Goal: Task Accomplishment & Management: Manage account settings

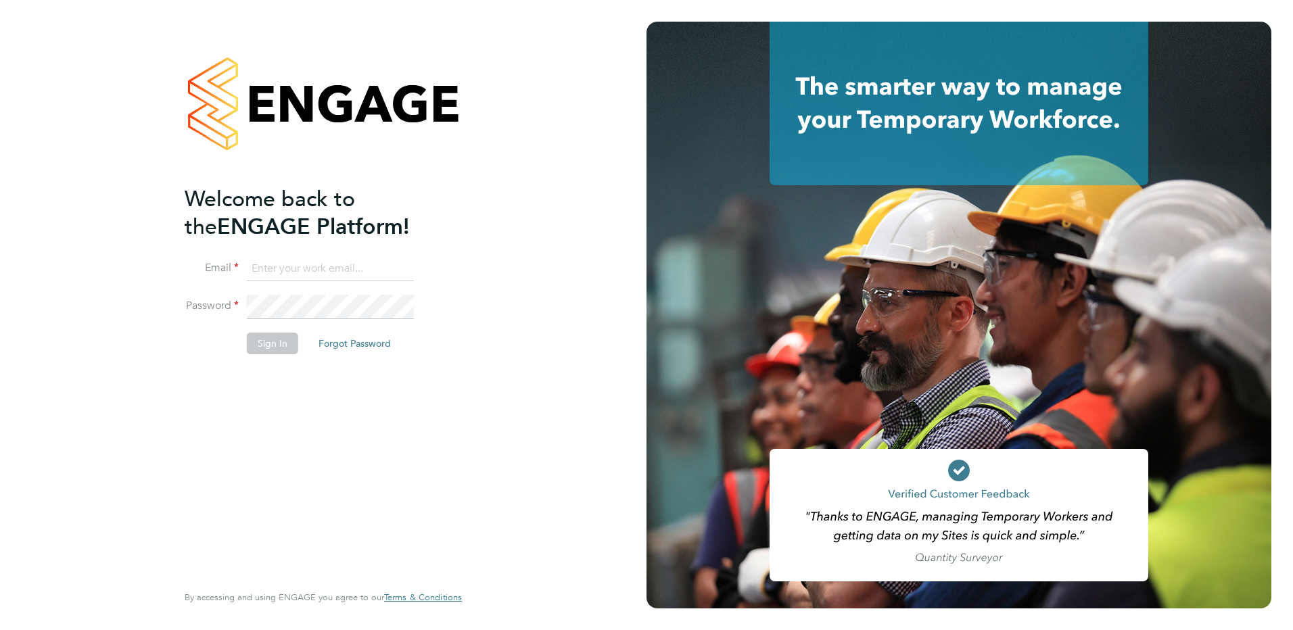
type input "[EMAIL_ADDRESS][DOMAIN_NAME]"
click at [273, 343] on button "Sign In" at bounding box center [272, 344] width 51 height 22
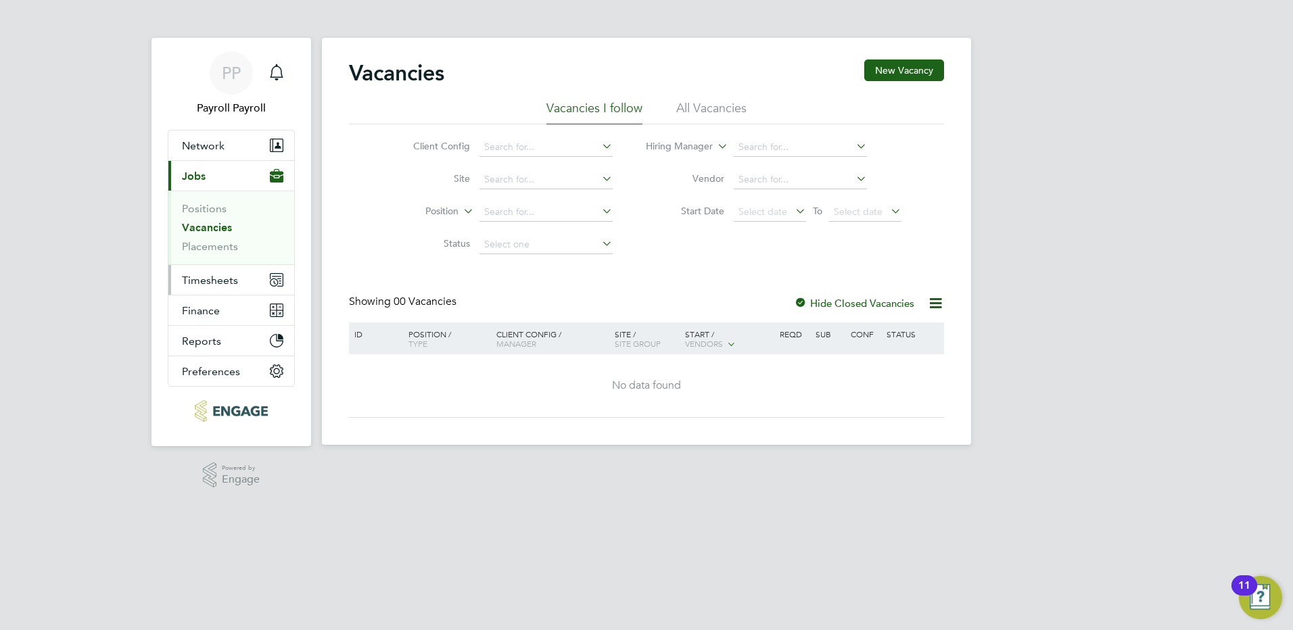
click at [213, 282] on span "Timesheets" at bounding box center [210, 280] width 56 height 13
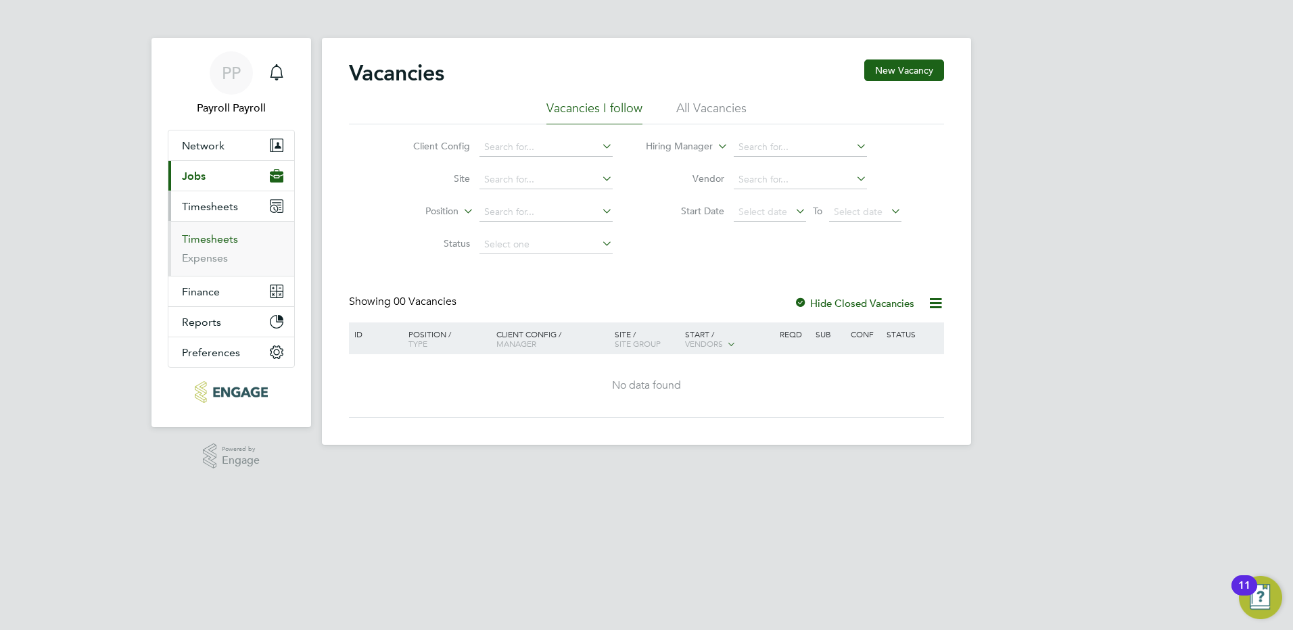
click at [224, 240] on link "Timesheets" at bounding box center [210, 239] width 56 height 13
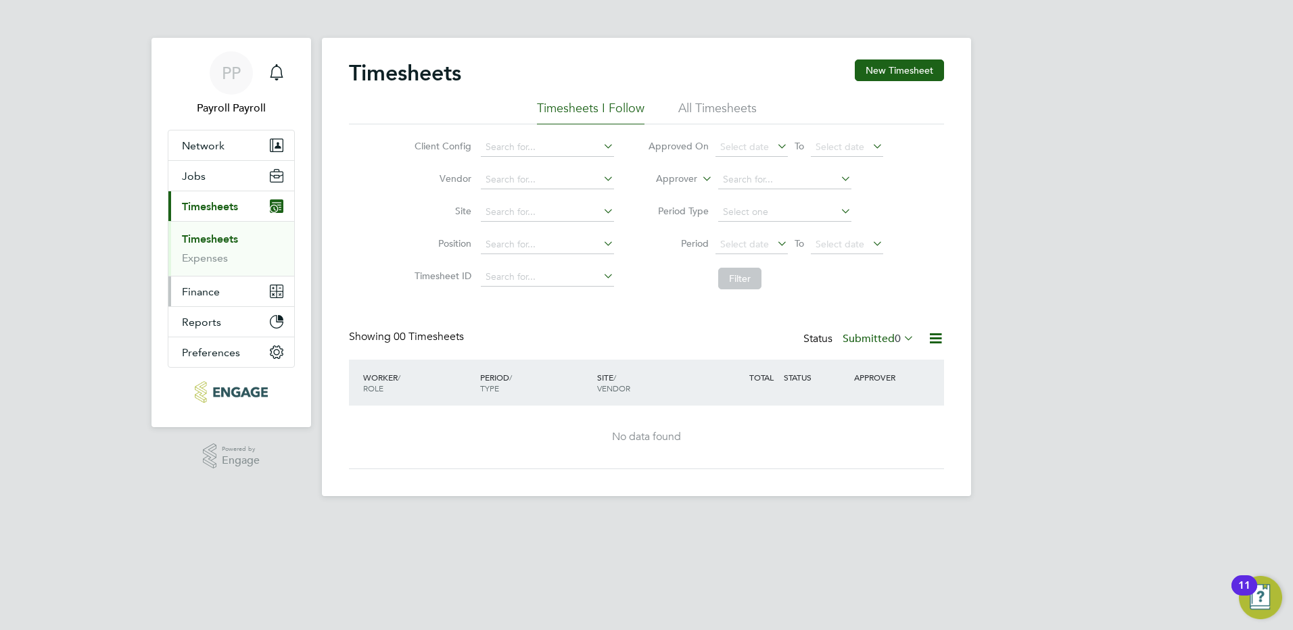
click at [205, 288] on span "Finance" at bounding box center [201, 291] width 38 height 13
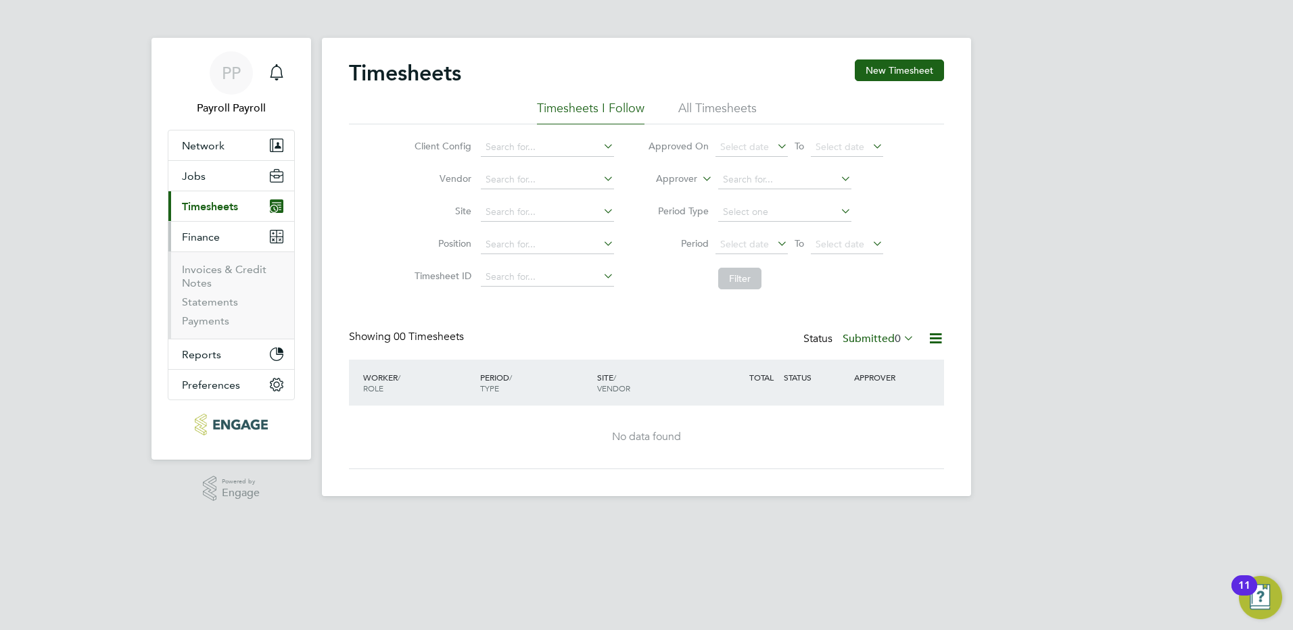
click at [220, 276] on li "Invoices & Credit Notes" at bounding box center [232, 279] width 101 height 32
click at [221, 270] on link "Invoices & Credit Notes" at bounding box center [224, 276] width 85 height 26
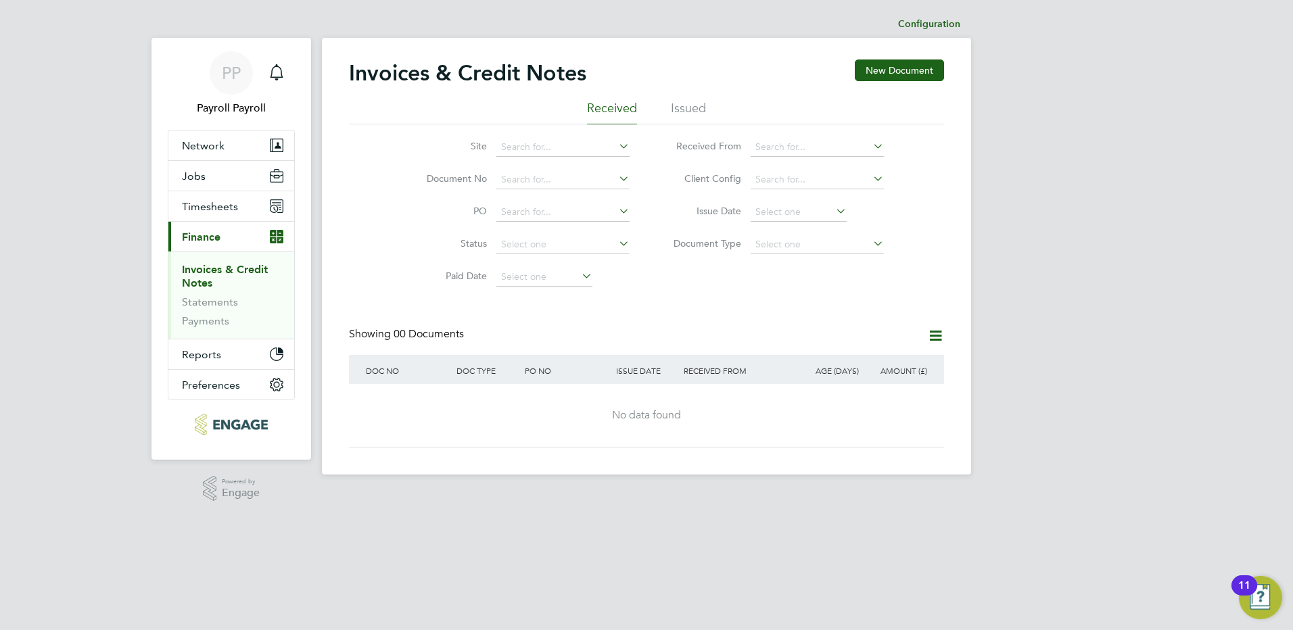
click at [675, 108] on li "Issued" at bounding box center [688, 112] width 35 height 24
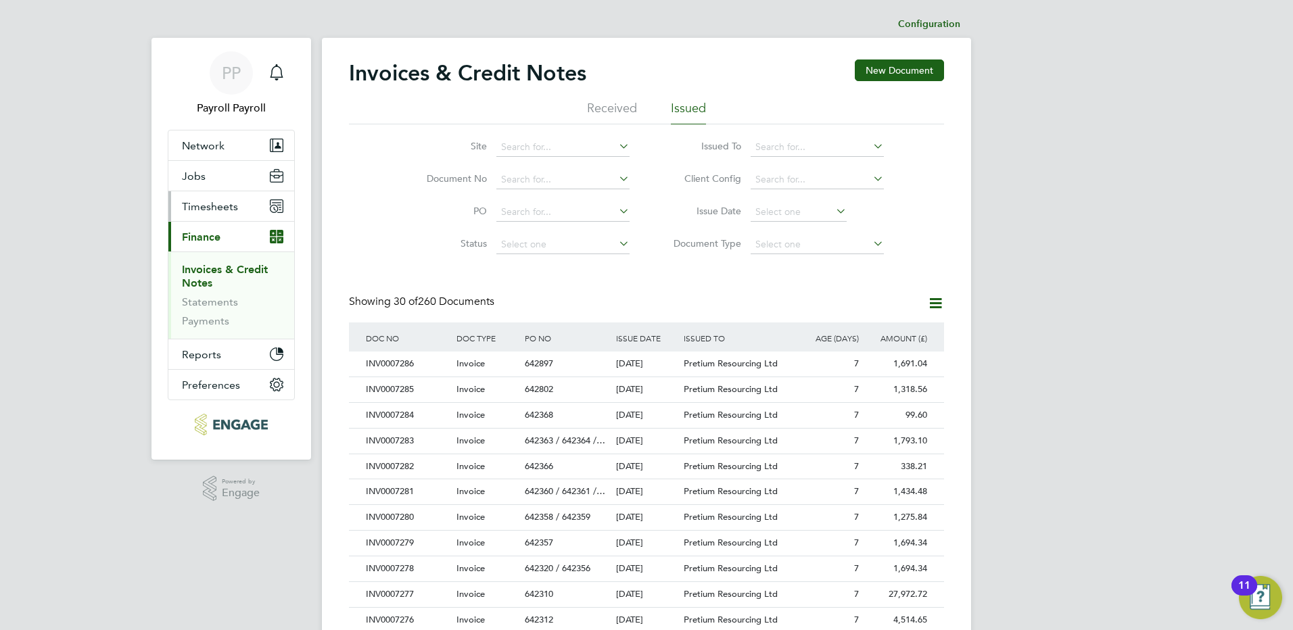
click at [203, 208] on span "Timesheets" at bounding box center [210, 206] width 56 height 13
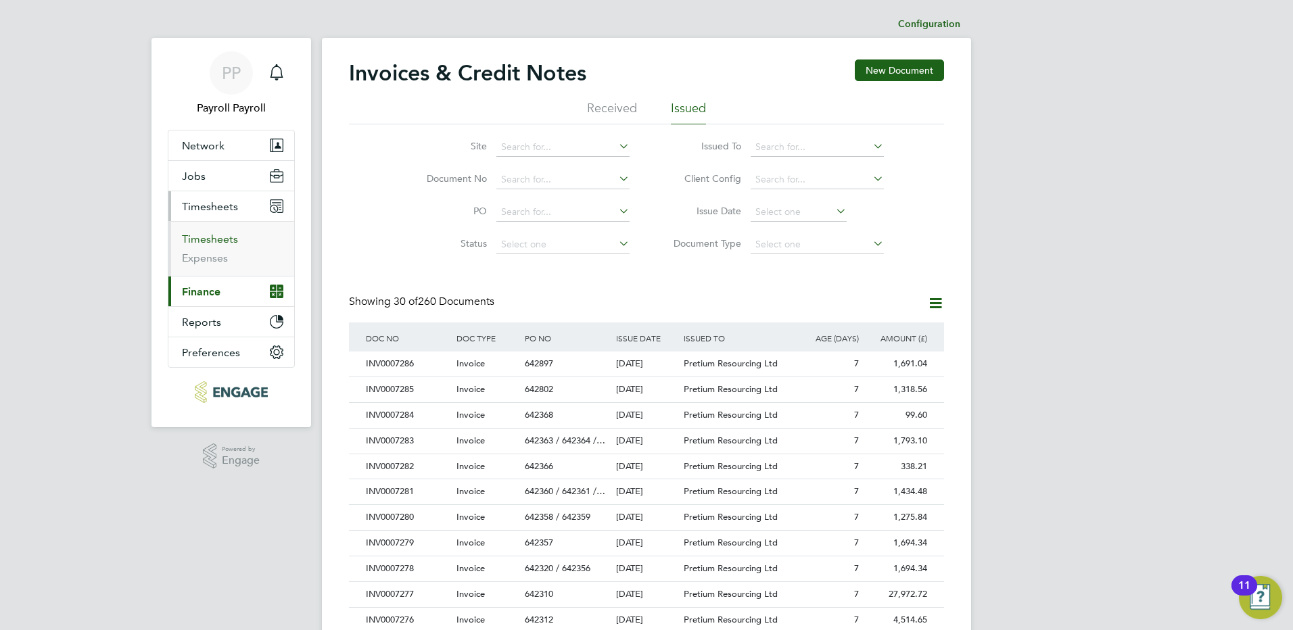
click at [210, 236] on link "Timesheets" at bounding box center [210, 239] width 56 height 13
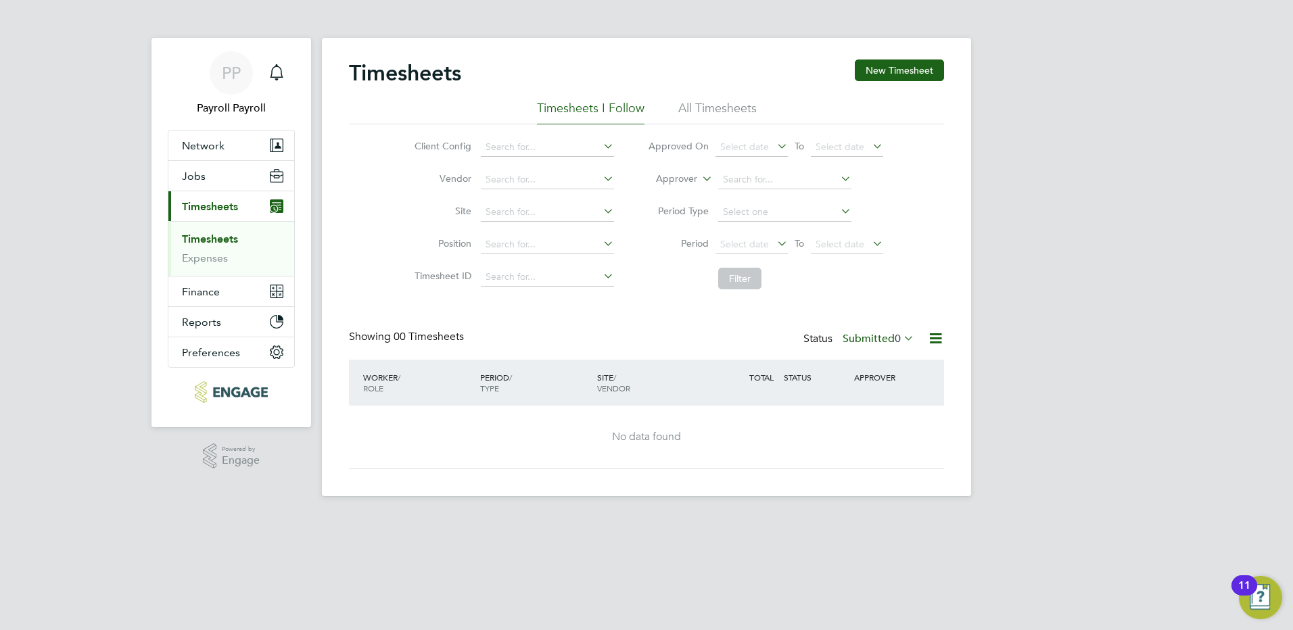
click at [736, 109] on li "All Timesheets" at bounding box center [717, 112] width 78 height 24
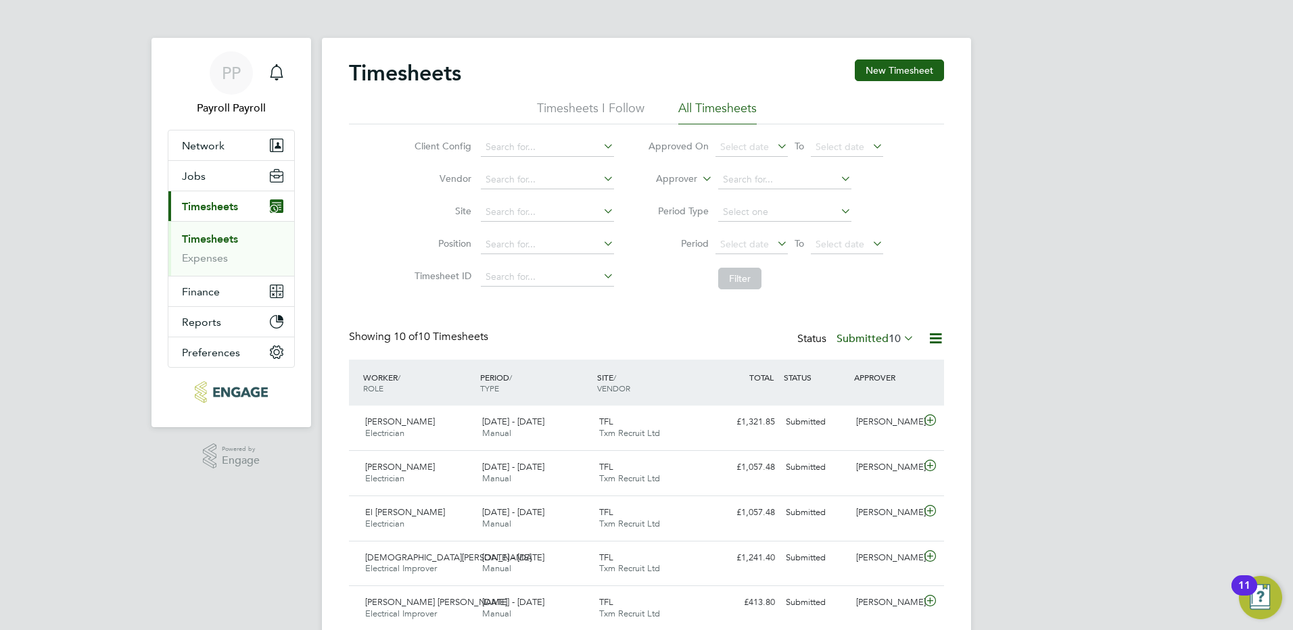
click at [890, 341] on span "10" at bounding box center [894, 339] width 12 height 14
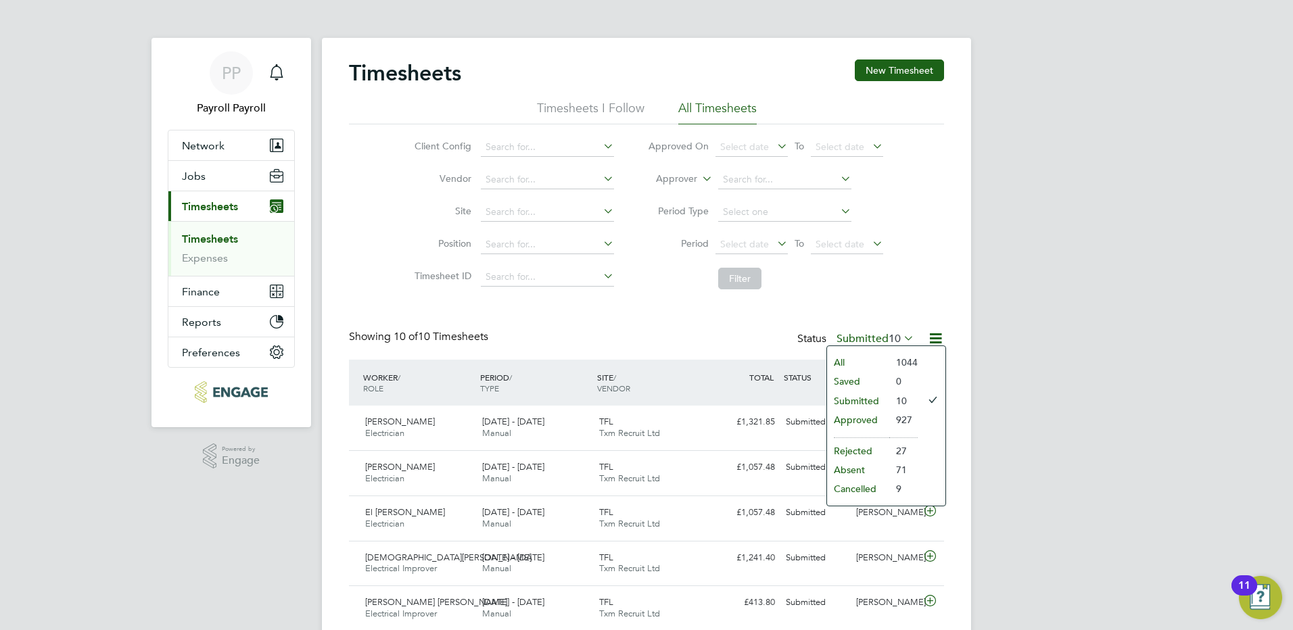
click at [889, 417] on li "927" at bounding box center [903, 419] width 28 height 19
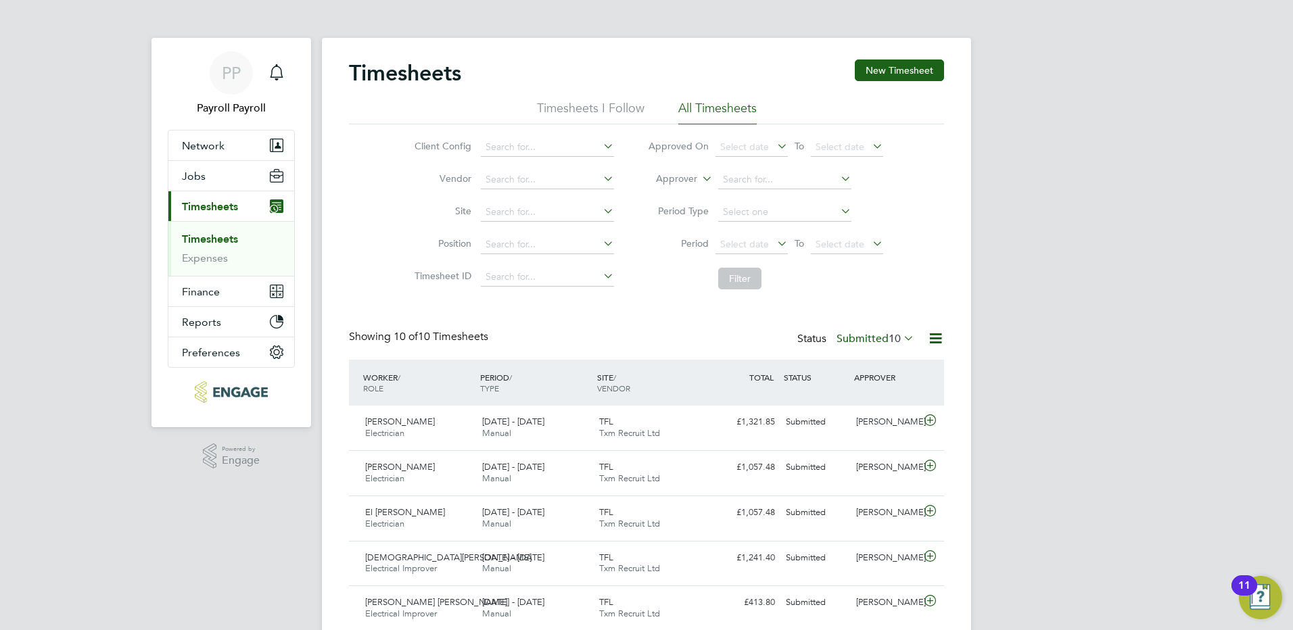
click at [879, 340] on label "Submitted 10" at bounding box center [875, 339] width 78 height 14
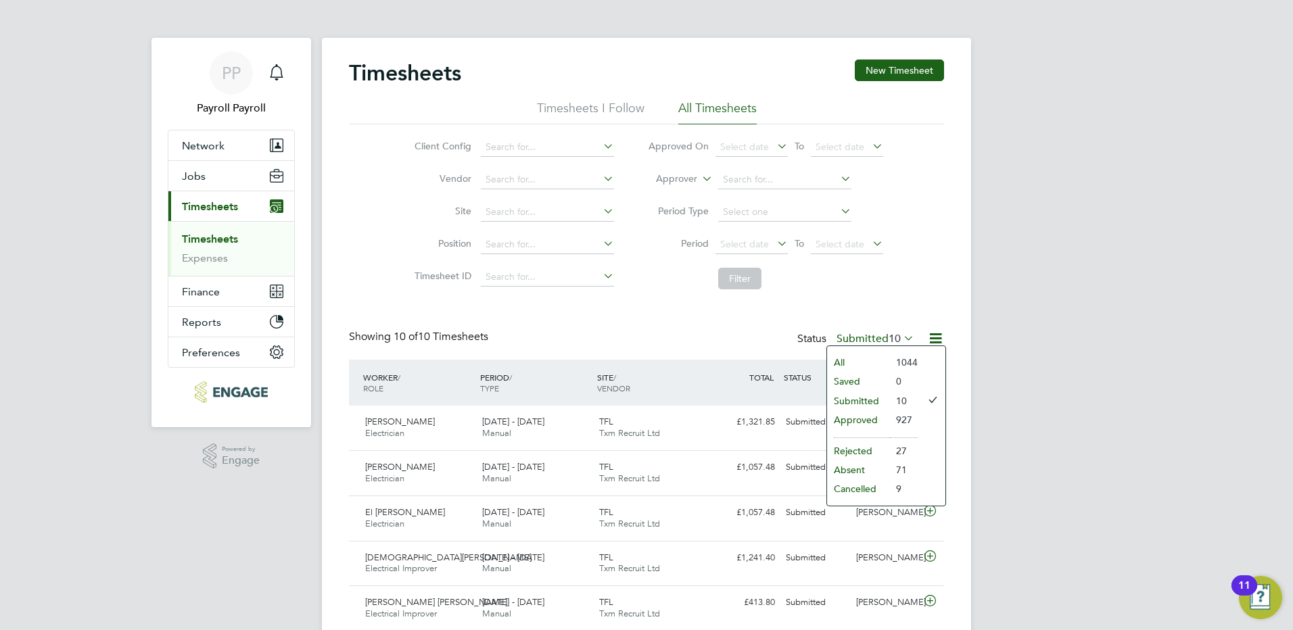
click at [853, 416] on li "Approved" at bounding box center [858, 419] width 62 height 19
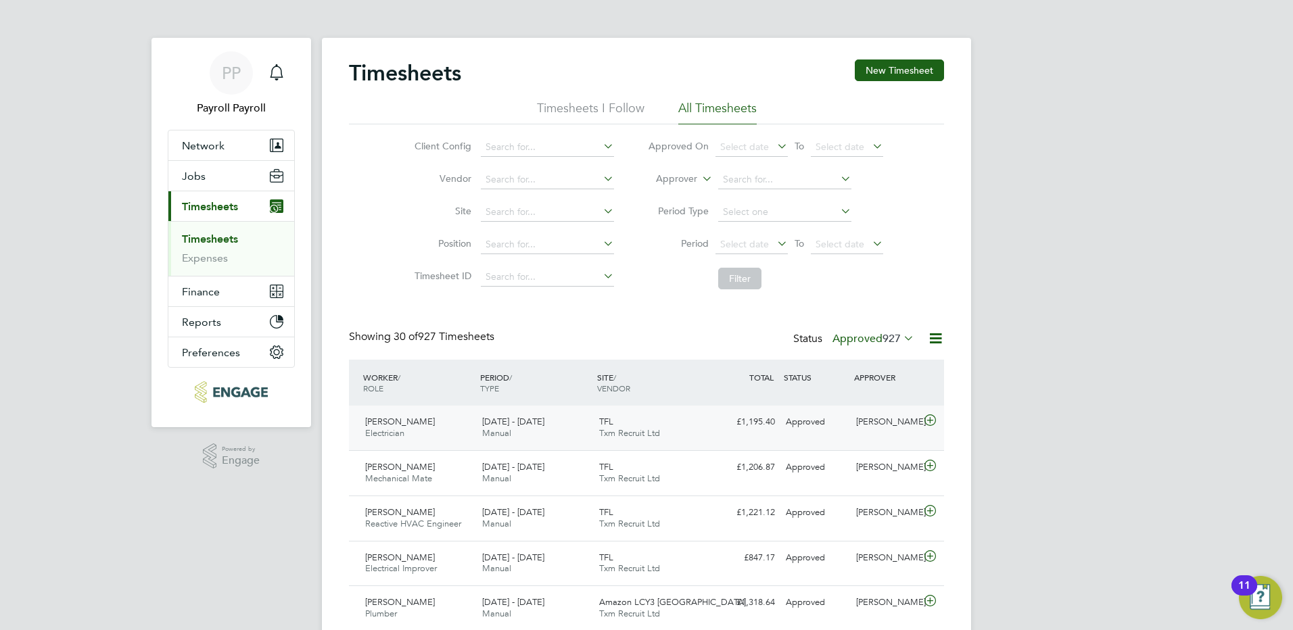
drag, startPoint x: 426, startPoint y: 425, endPoint x: 453, endPoint y: 420, distance: 27.6
click at [426, 425] on div "[PERSON_NAME] Electrician [DATE] - [DATE]" at bounding box center [418, 428] width 117 height 34
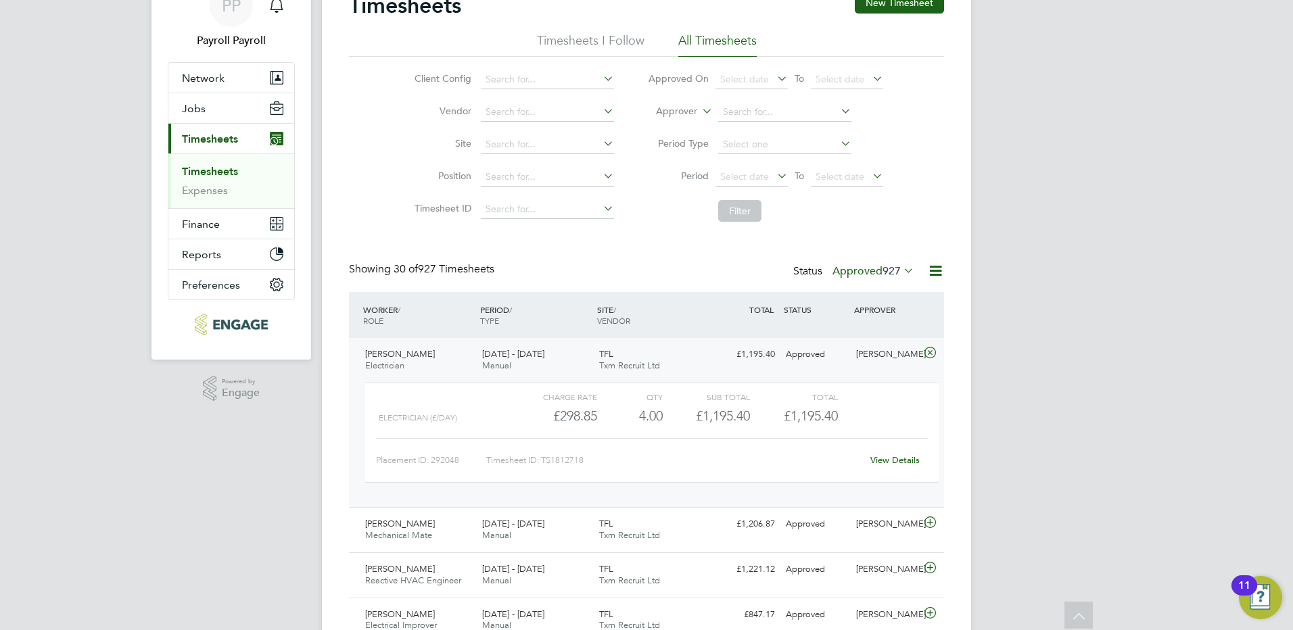
click at [395, 355] on span "[PERSON_NAME]" at bounding box center [400, 353] width 70 height 11
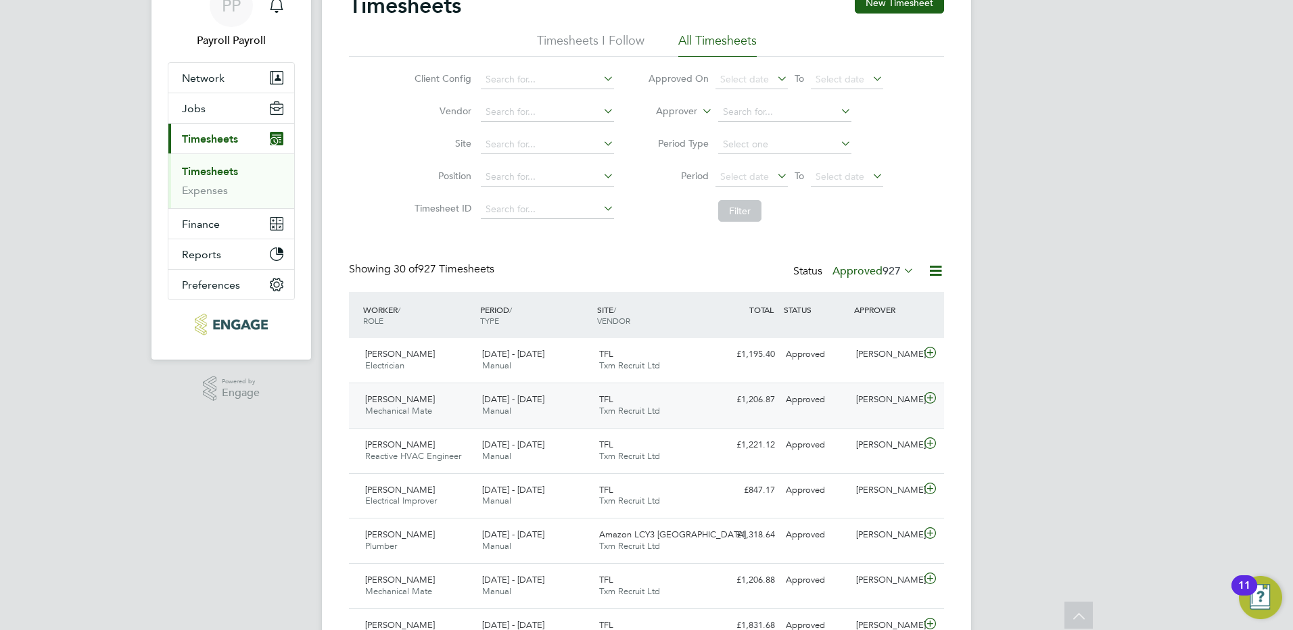
click at [403, 396] on span "[PERSON_NAME]" at bounding box center [400, 398] width 70 height 11
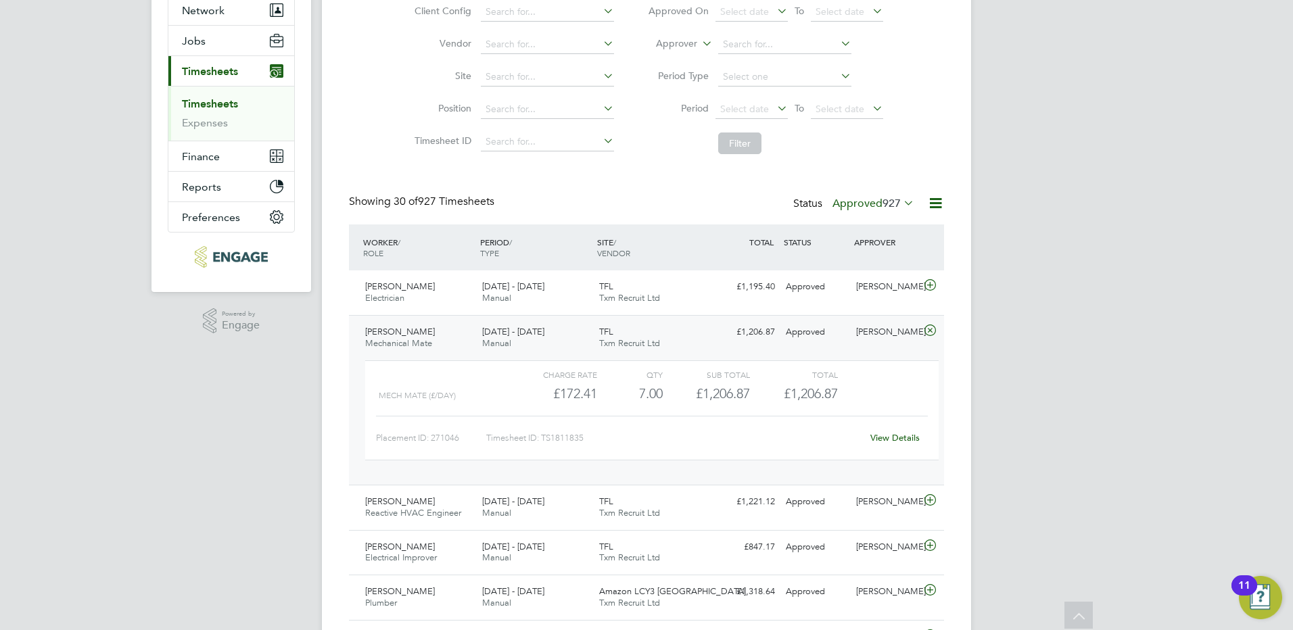
click at [431, 337] on div "[PERSON_NAME] Mechanical Mate [DATE] - [DATE]" at bounding box center [418, 338] width 117 height 34
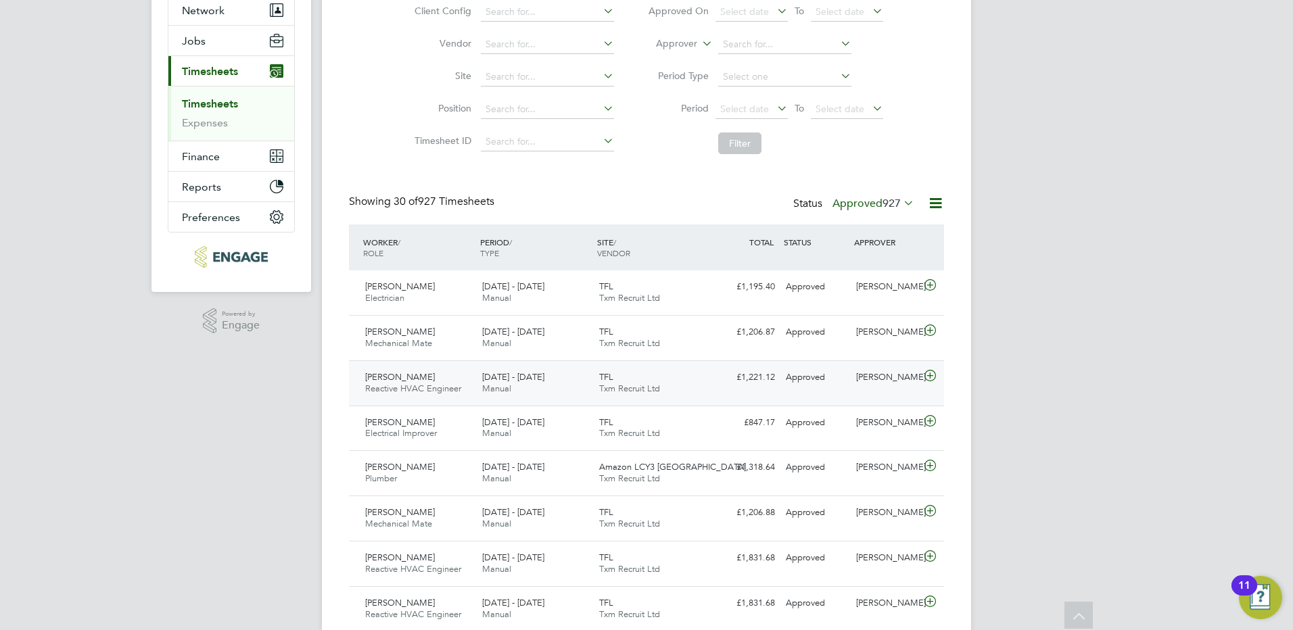
click at [423, 385] on span "Reactive HVAC Engineer" at bounding box center [413, 388] width 96 height 11
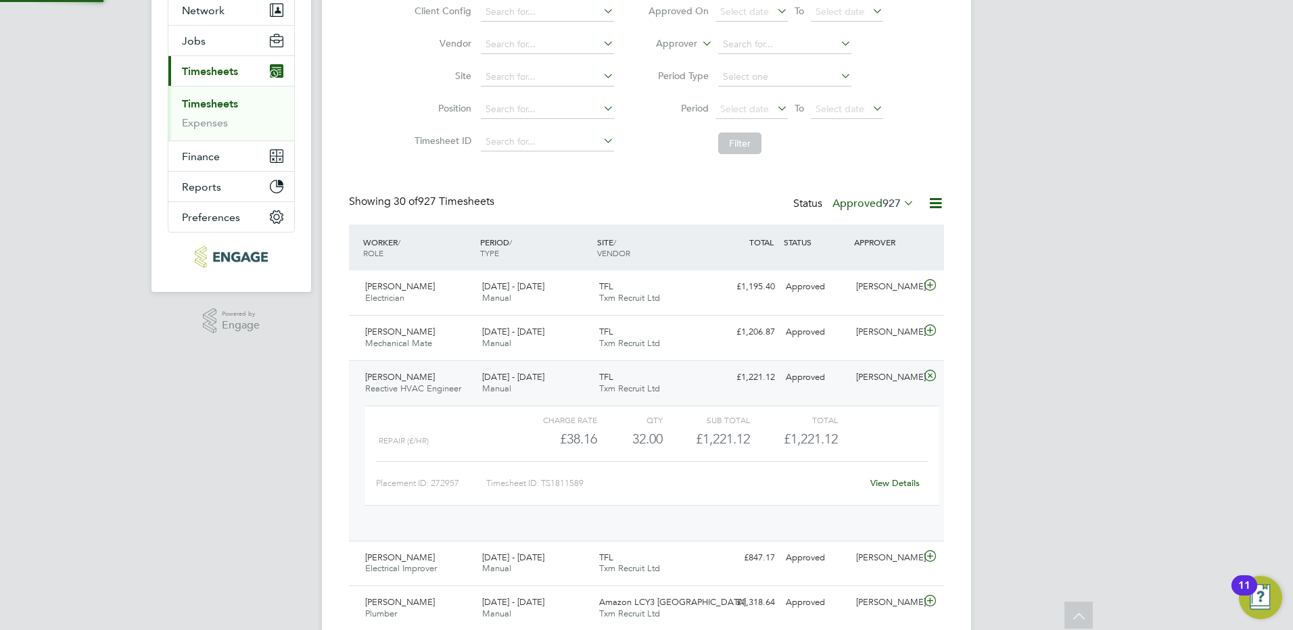
scroll to position [23, 132]
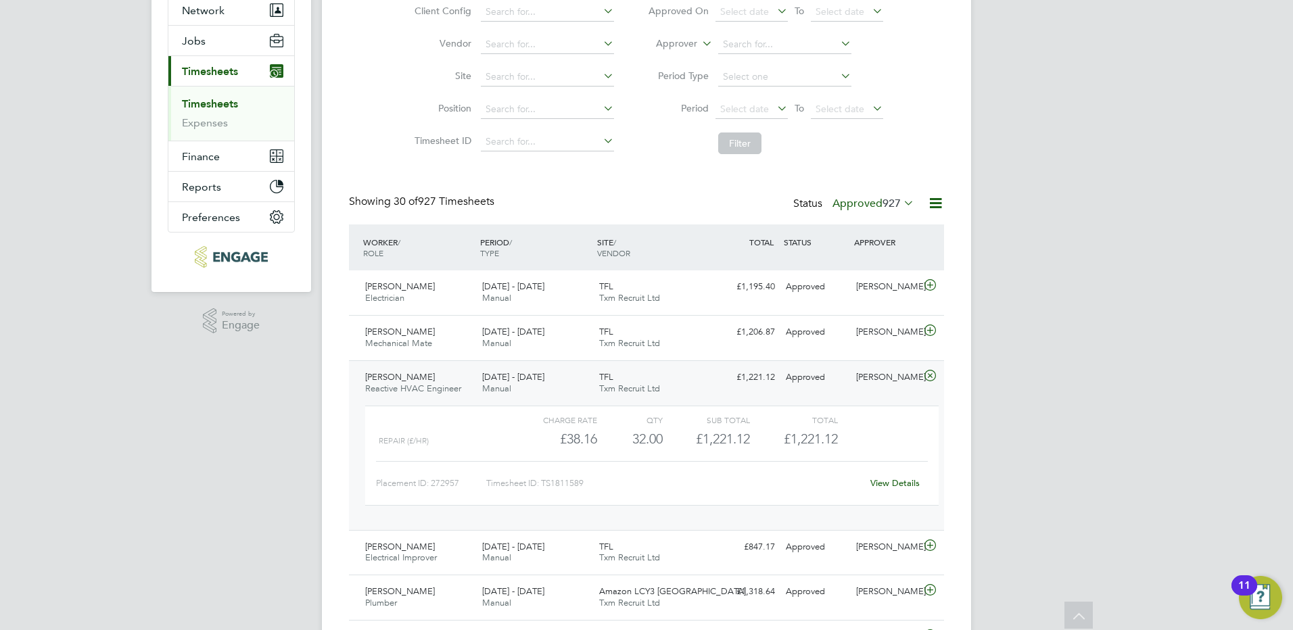
click at [394, 373] on span "[PERSON_NAME]" at bounding box center [400, 376] width 70 height 11
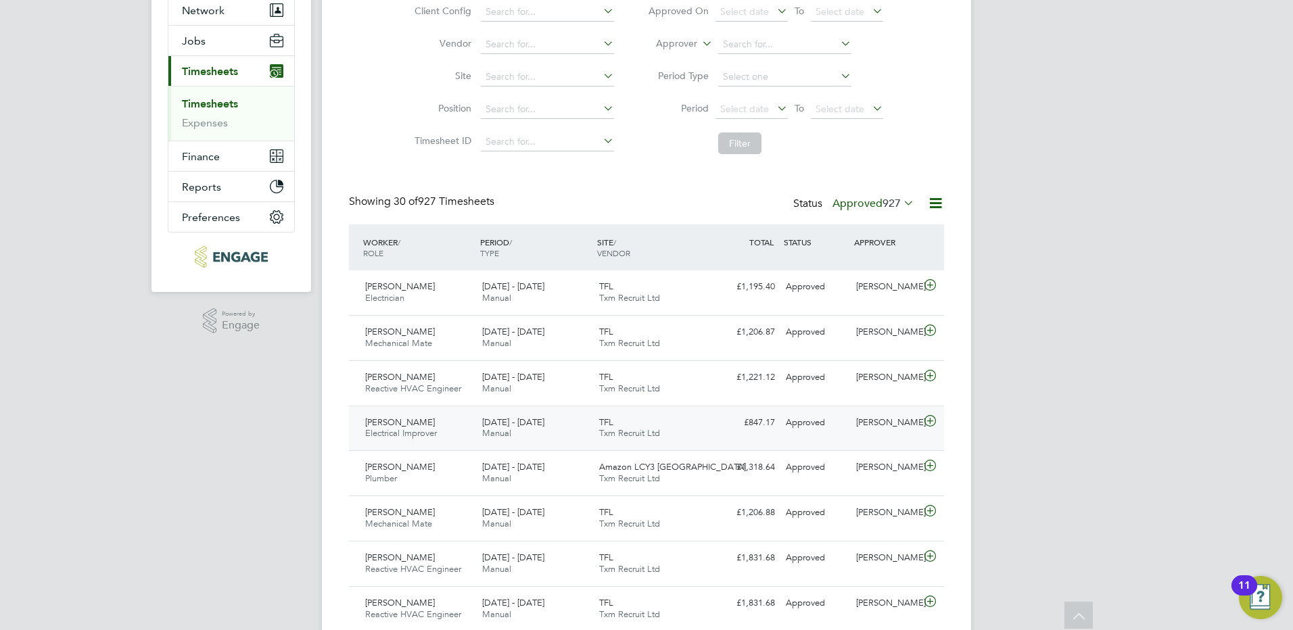
click at [395, 423] on span "[PERSON_NAME]" at bounding box center [400, 421] width 70 height 11
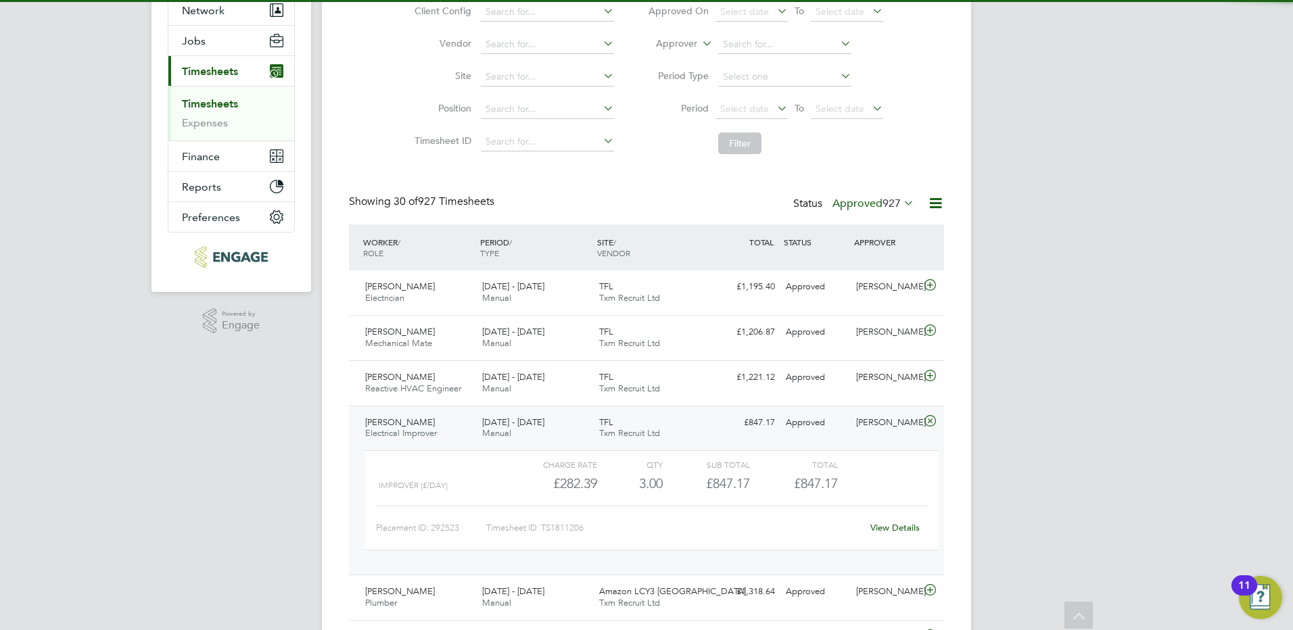
scroll to position [203, 0]
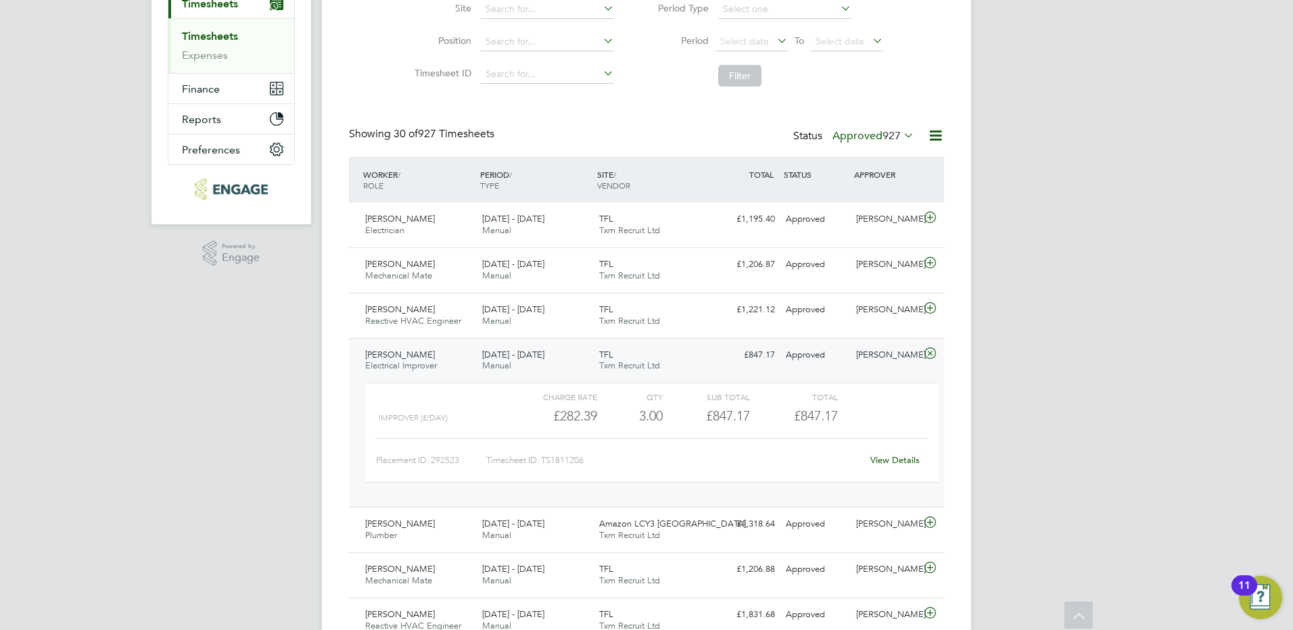
click at [412, 358] on div "[PERSON_NAME] Electrical Improver [DATE] - [DATE]" at bounding box center [418, 361] width 117 height 34
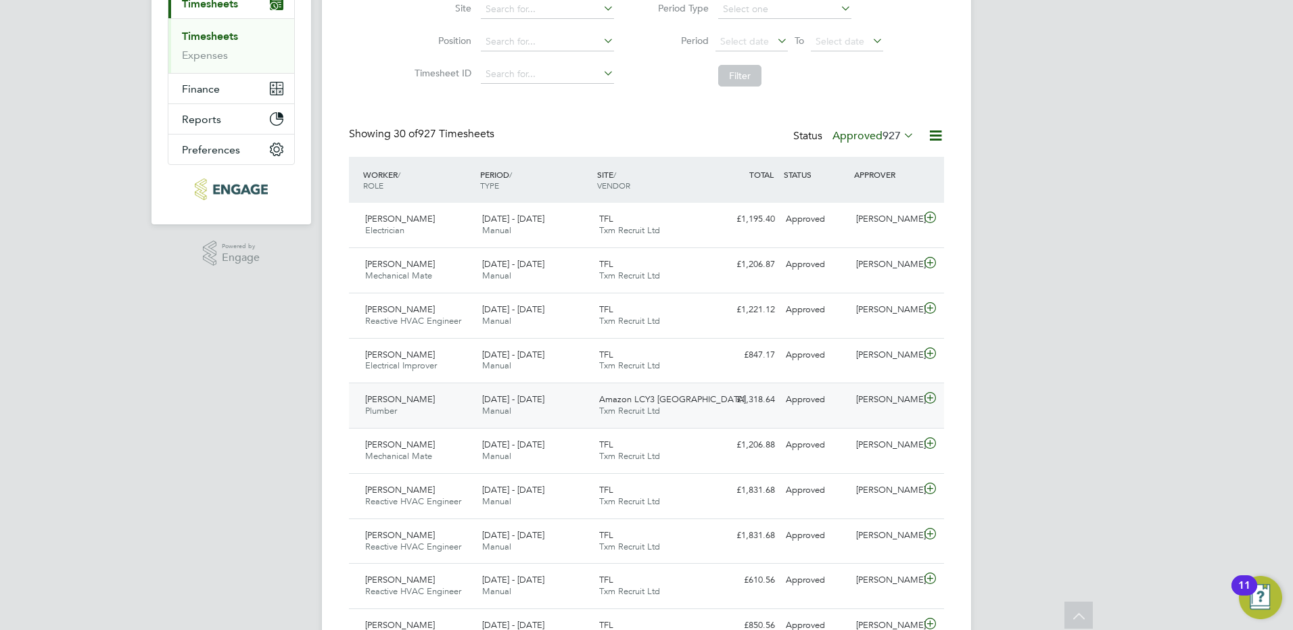
click at [419, 397] on span "[PERSON_NAME]" at bounding box center [400, 398] width 70 height 11
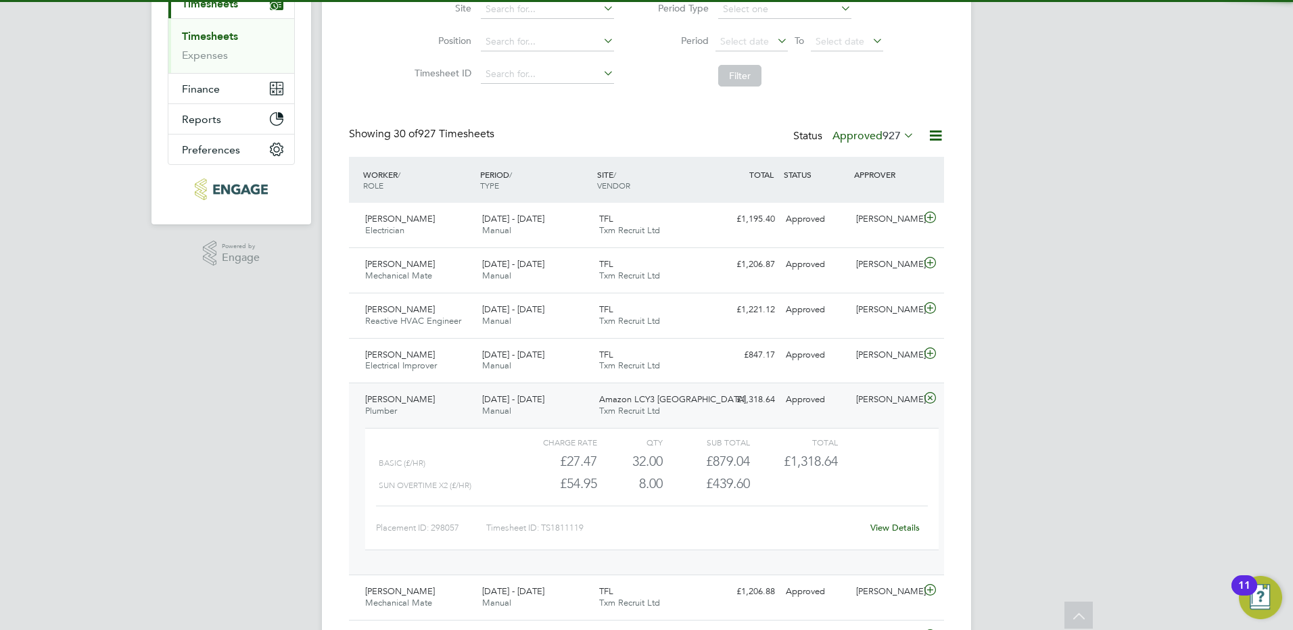
scroll to position [270, 0]
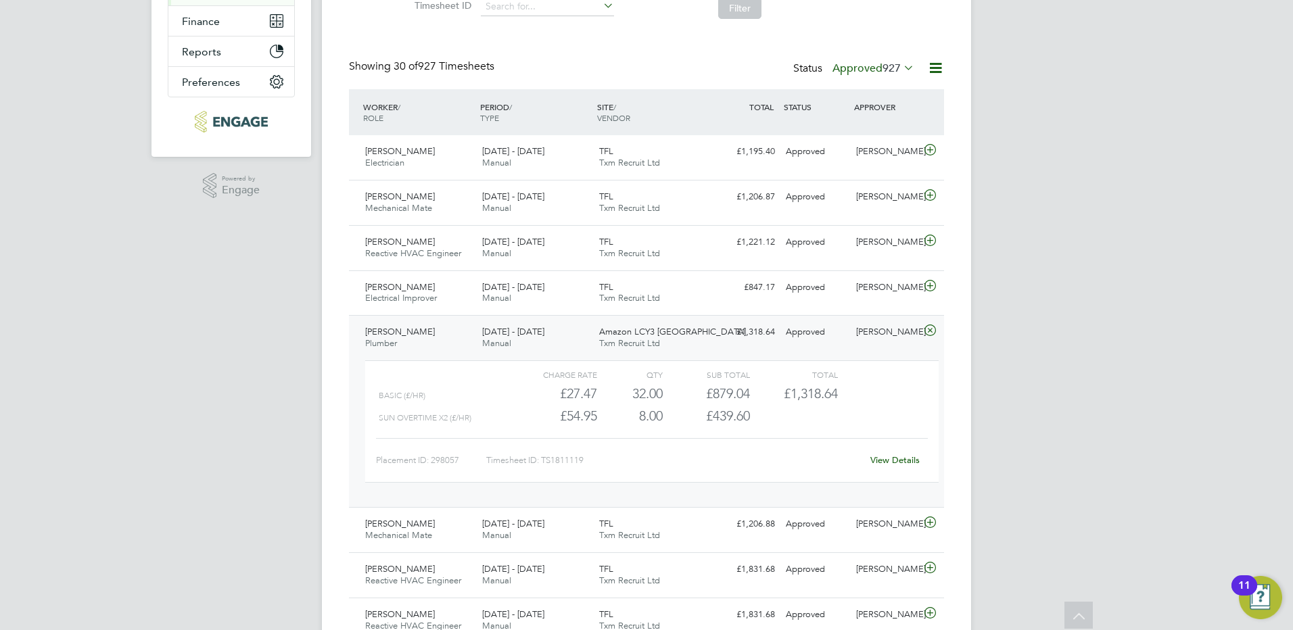
drag, startPoint x: 430, startPoint y: 334, endPoint x: 364, endPoint y: 335, distance: 65.6
click at [368, 337] on div "[PERSON_NAME] Plumber [DATE] - [DATE]" at bounding box center [418, 338] width 117 height 34
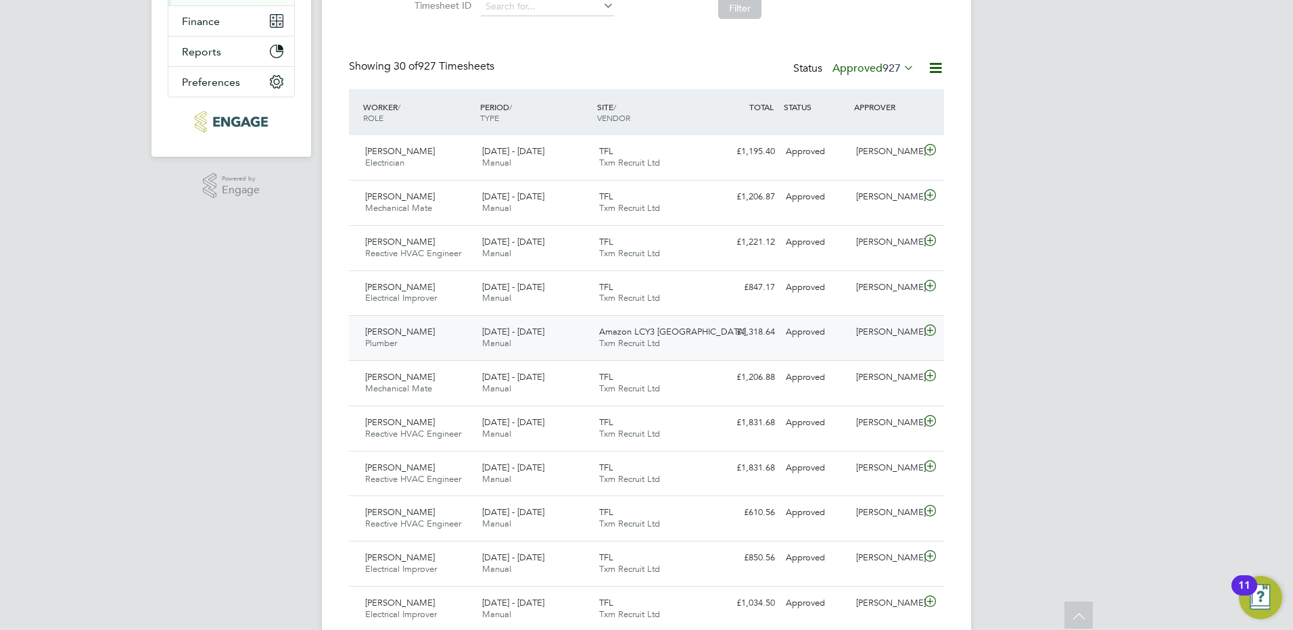
click at [371, 335] on div "[PERSON_NAME] Plumber [DATE] - [DATE]" at bounding box center [418, 338] width 117 height 34
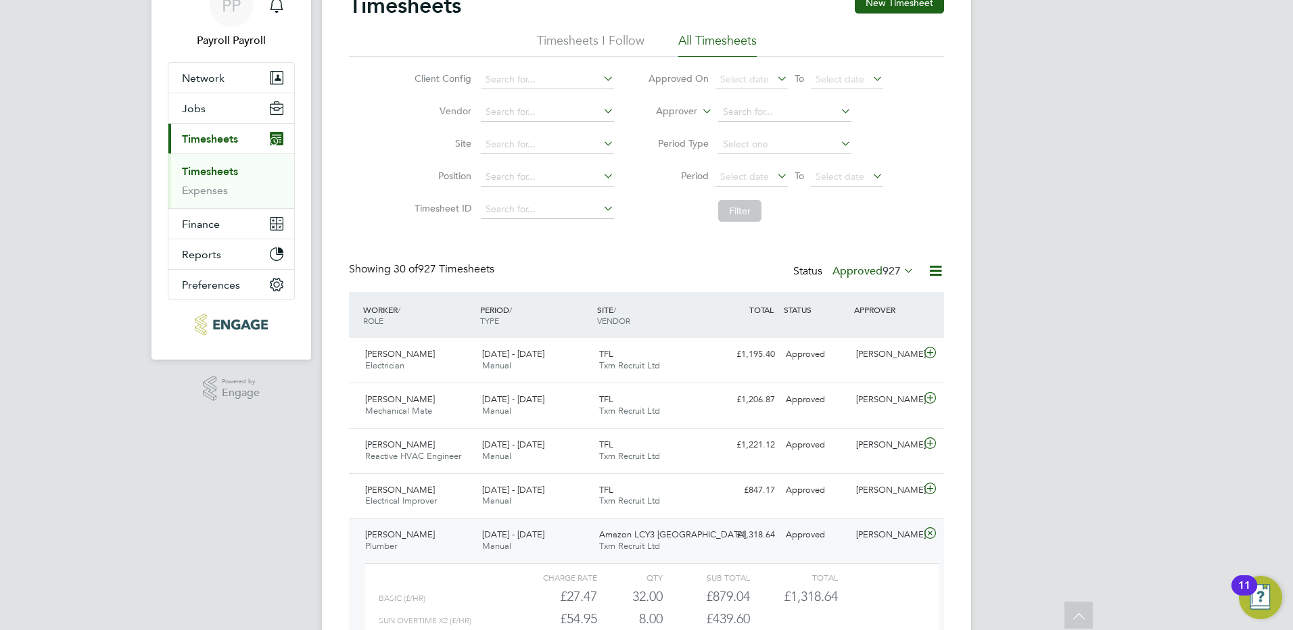
scroll to position [203, 0]
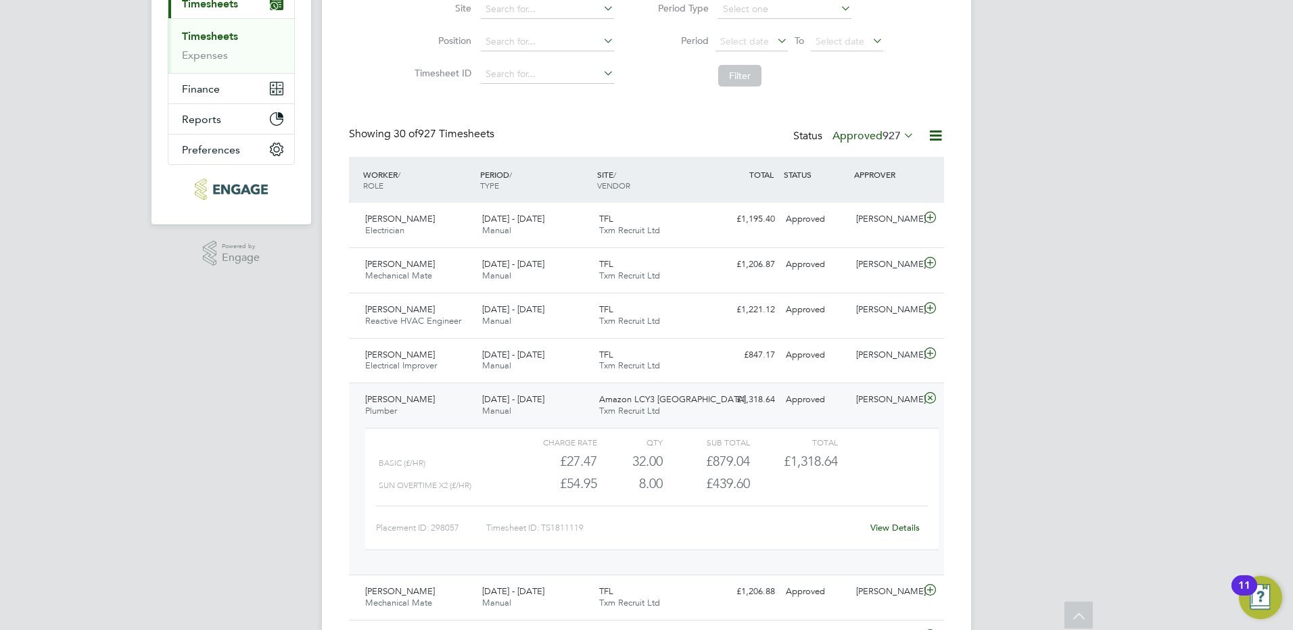
click at [395, 404] on span "[PERSON_NAME]" at bounding box center [400, 398] width 70 height 11
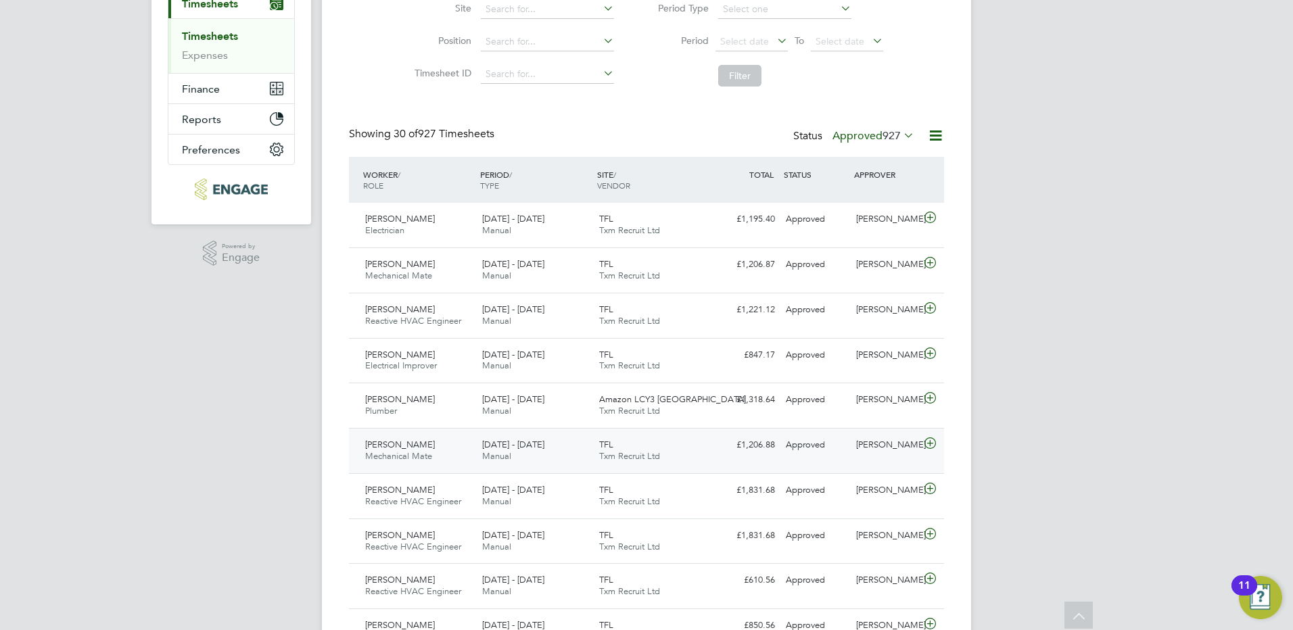
click at [405, 446] on span "[PERSON_NAME]" at bounding box center [400, 444] width 70 height 11
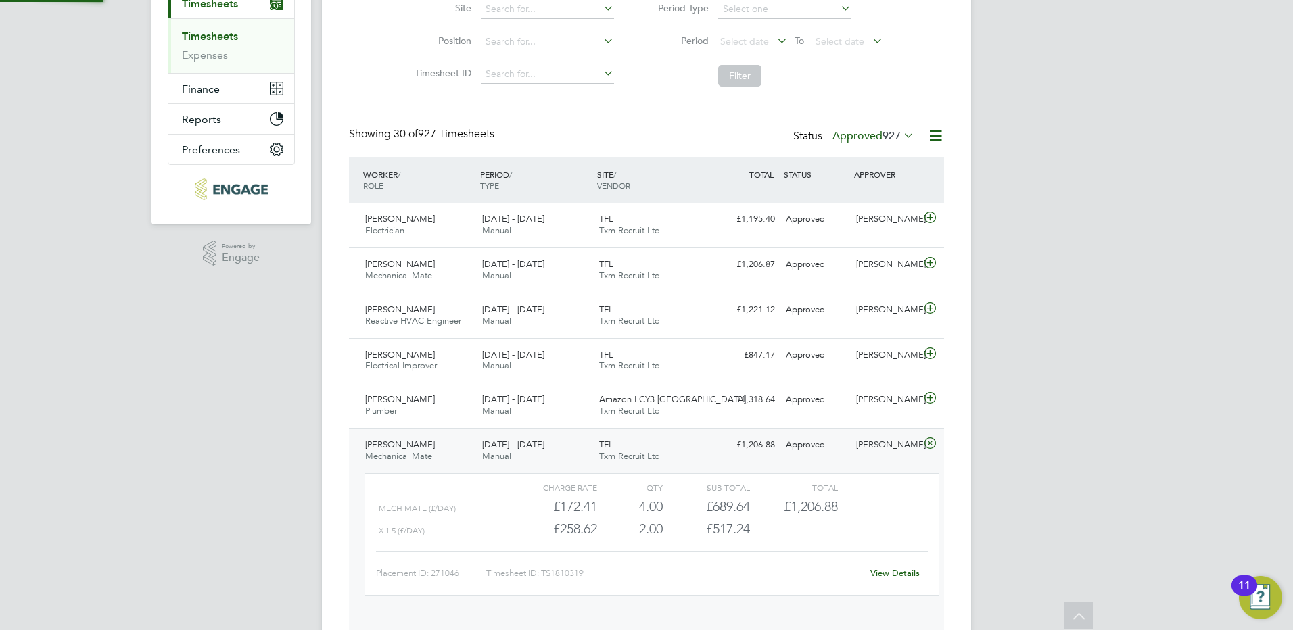
scroll to position [23, 132]
click at [405, 448] on span "[PERSON_NAME]" at bounding box center [400, 444] width 70 height 11
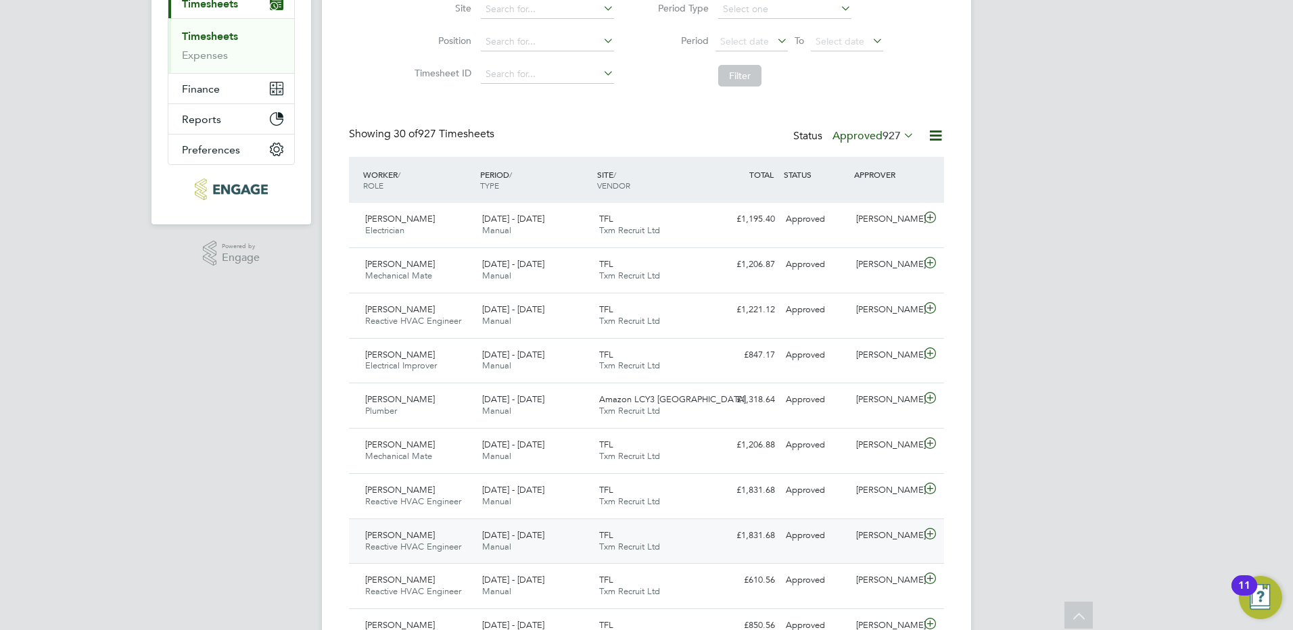
click at [414, 534] on span "[PERSON_NAME]" at bounding box center [400, 534] width 70 height 11
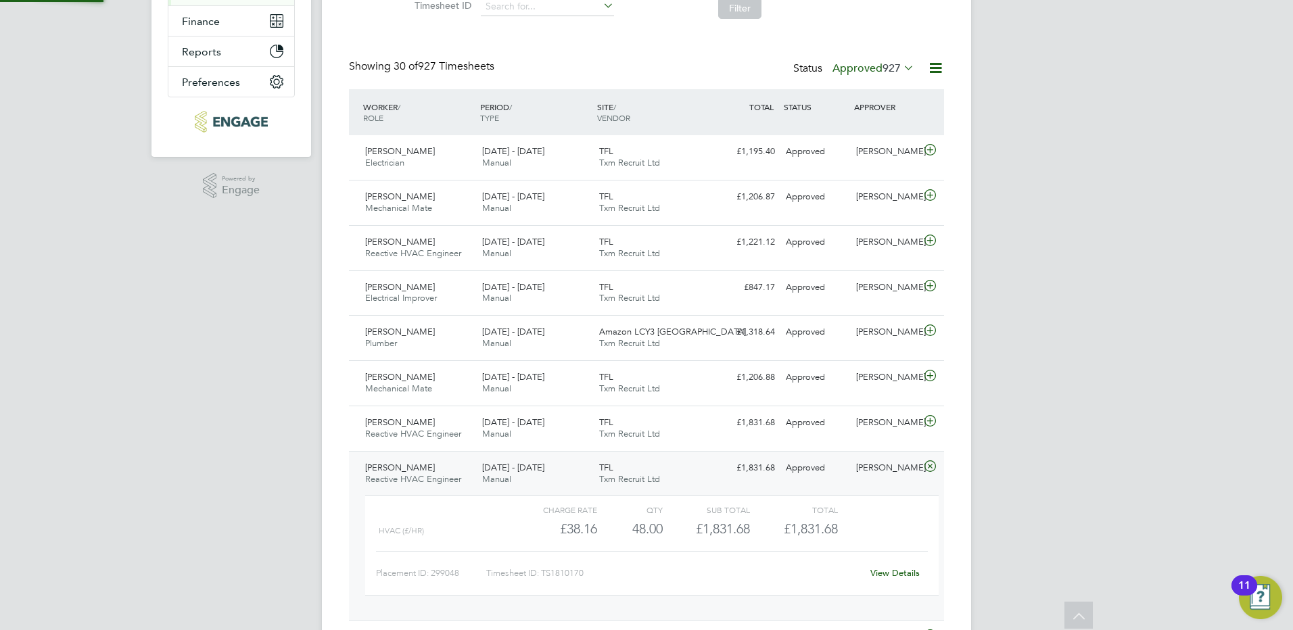
scroll to position [338, 0]
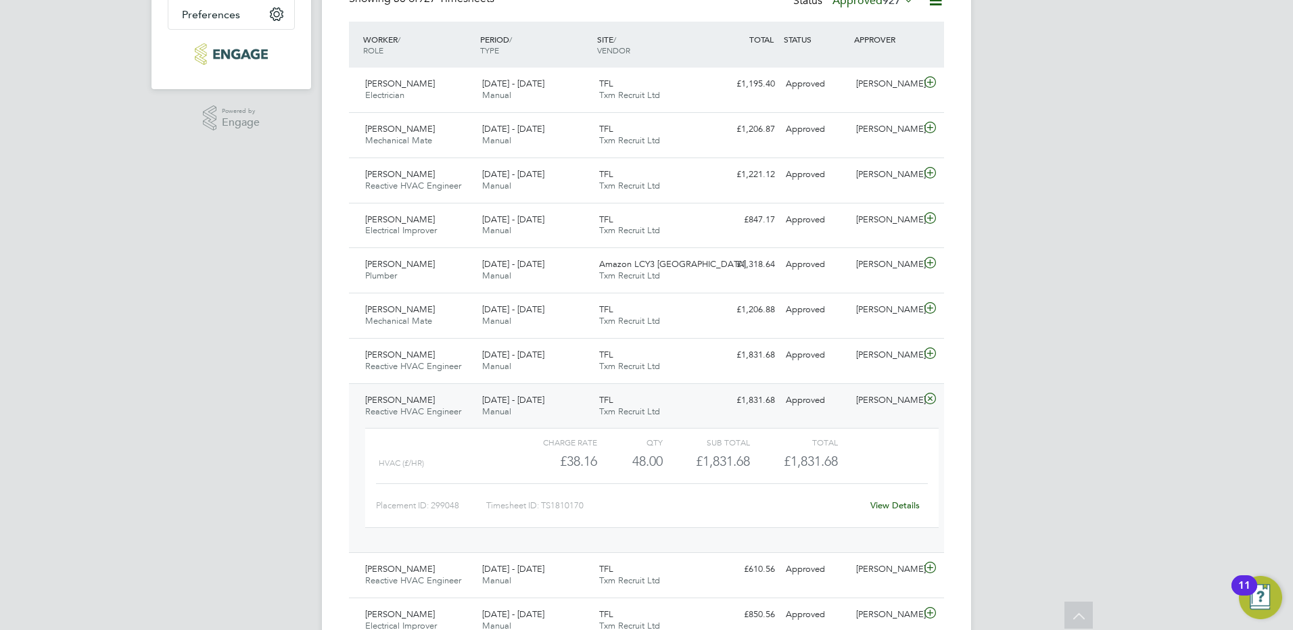
click at [440, 394] on div "[PERSON_NAME] Reactive HVAC Engineer [DATE] - [DATE]" at bounding box center [418, 406] width 117 height 34
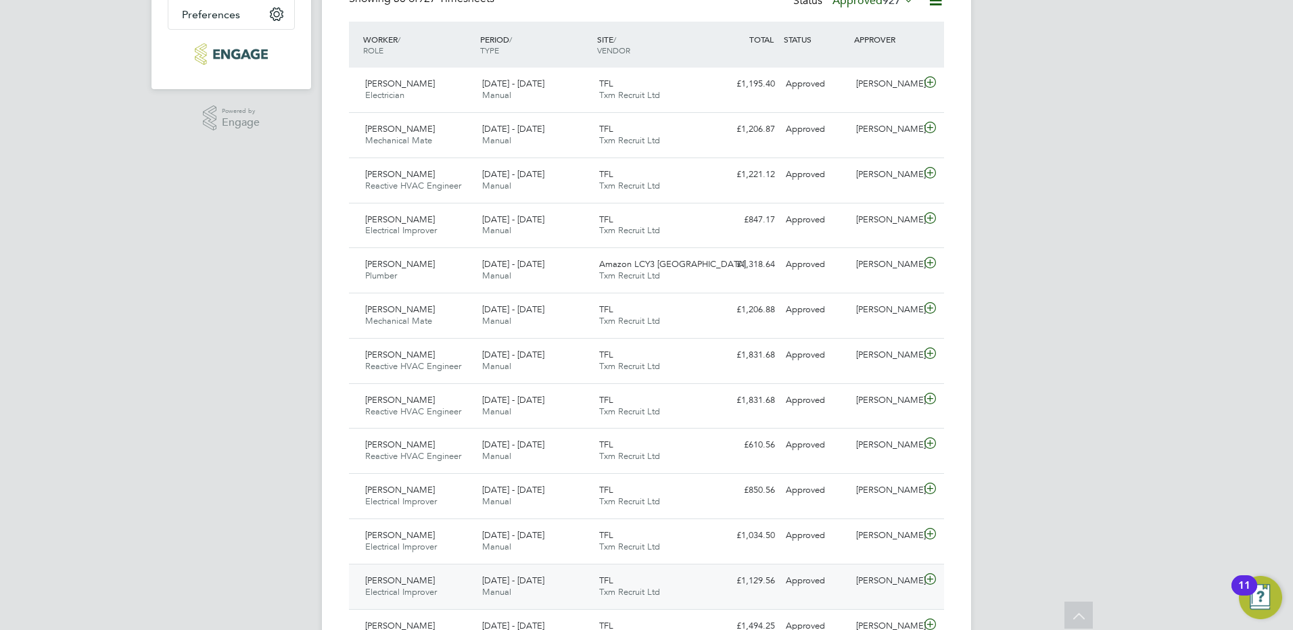
click at [414, 580] on span "[PERSON_NAME]" at bounding box center [400, 580] width 70 height 11
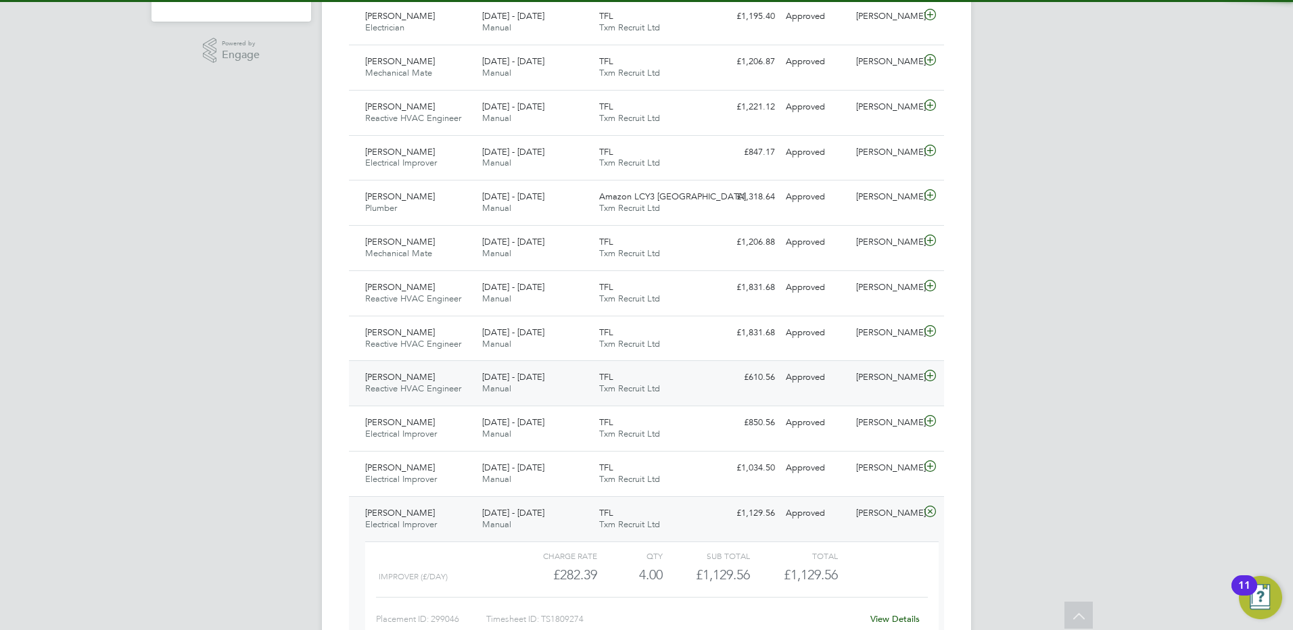
scroll to position [473, 0]
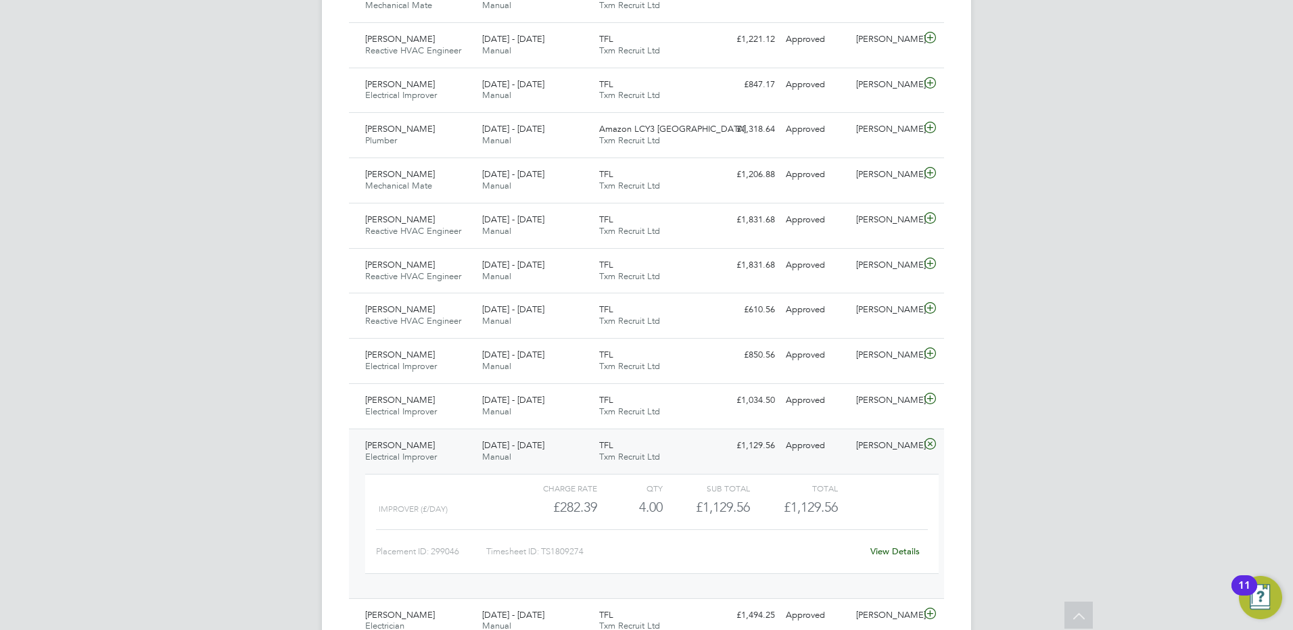
click at [425, 449] on span "[PERSON_NAME]" at bounding box center [400, 444] width 70 height 11
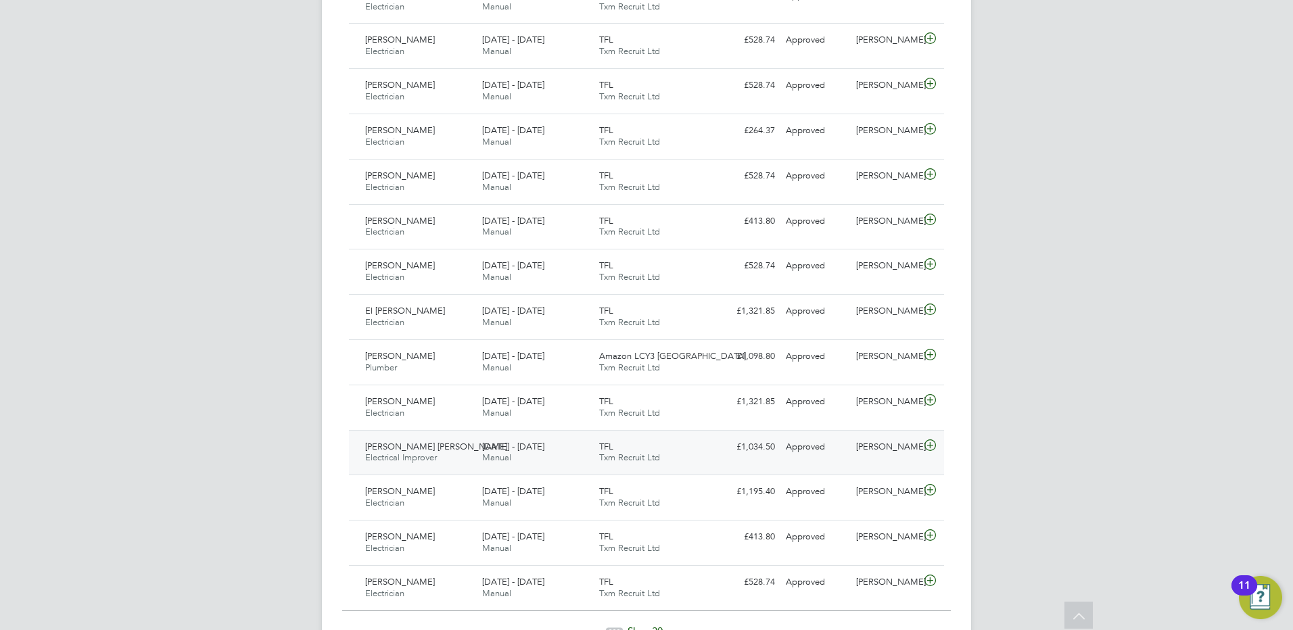
scroll to position [1217, 0]
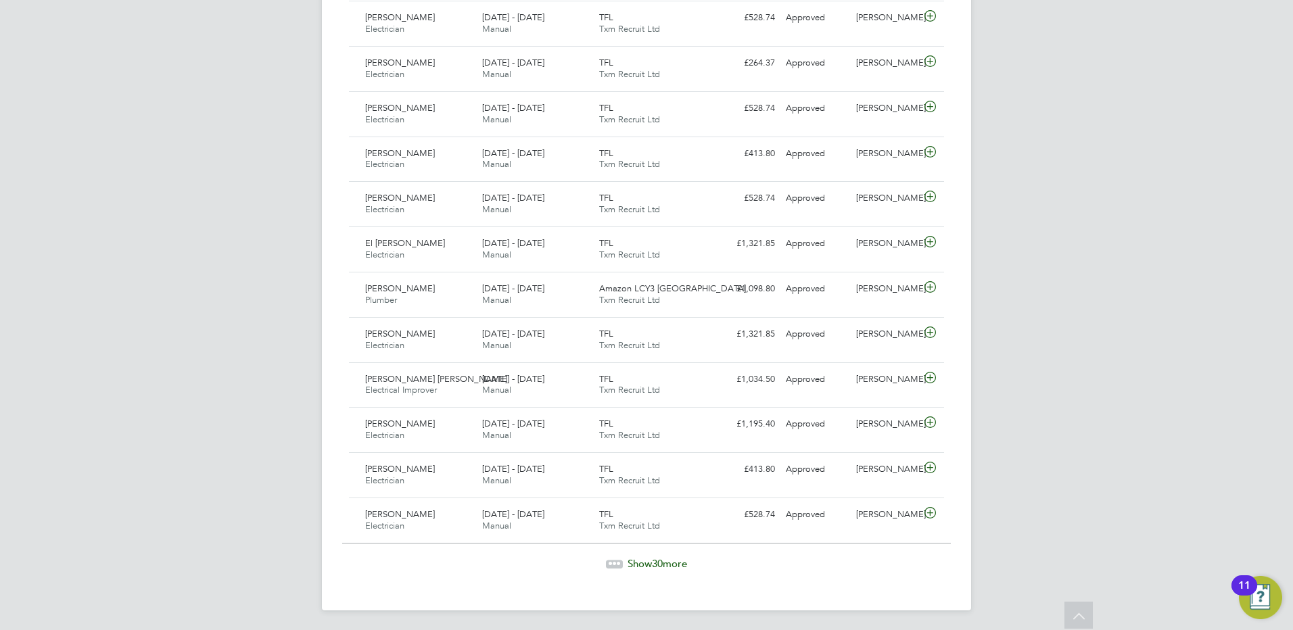
click at [644, 564] on span "Show 30 more" at bounding box center [656, 563] width 59 height 13
click at [666, 558] on span "Show 30 more" at bounding box center [656, 560] width 59 height 13
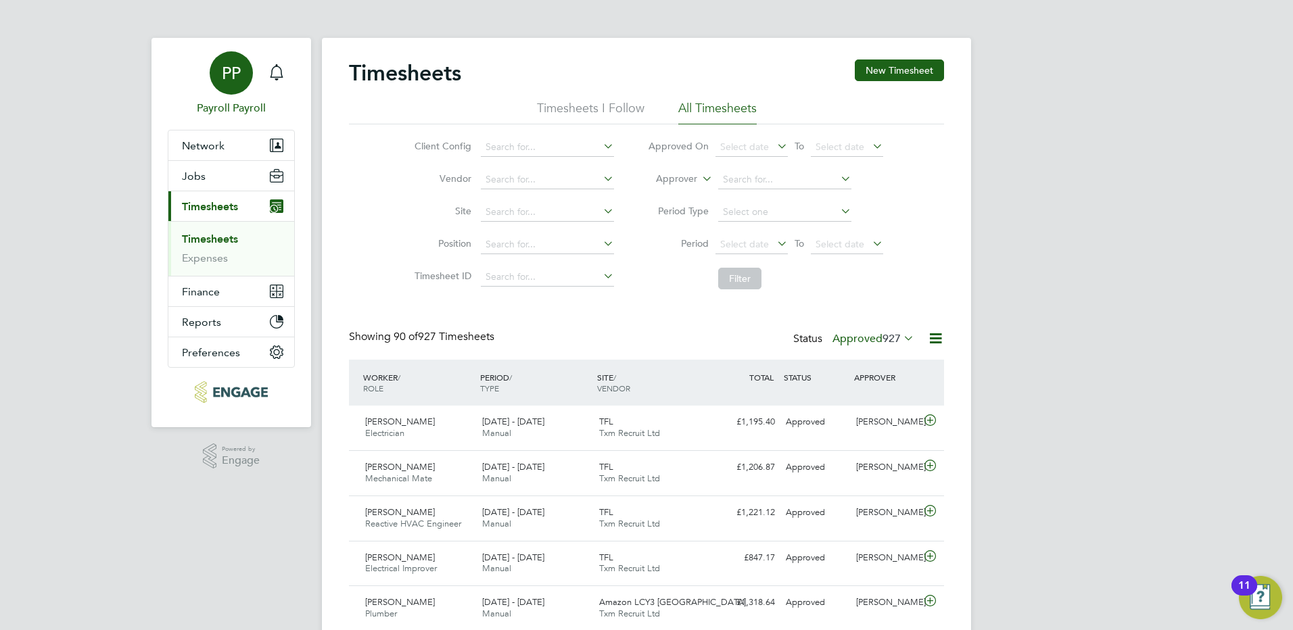
click at [237, 70] on span "PP" at bounding box center [231, 73] width 19 height 18
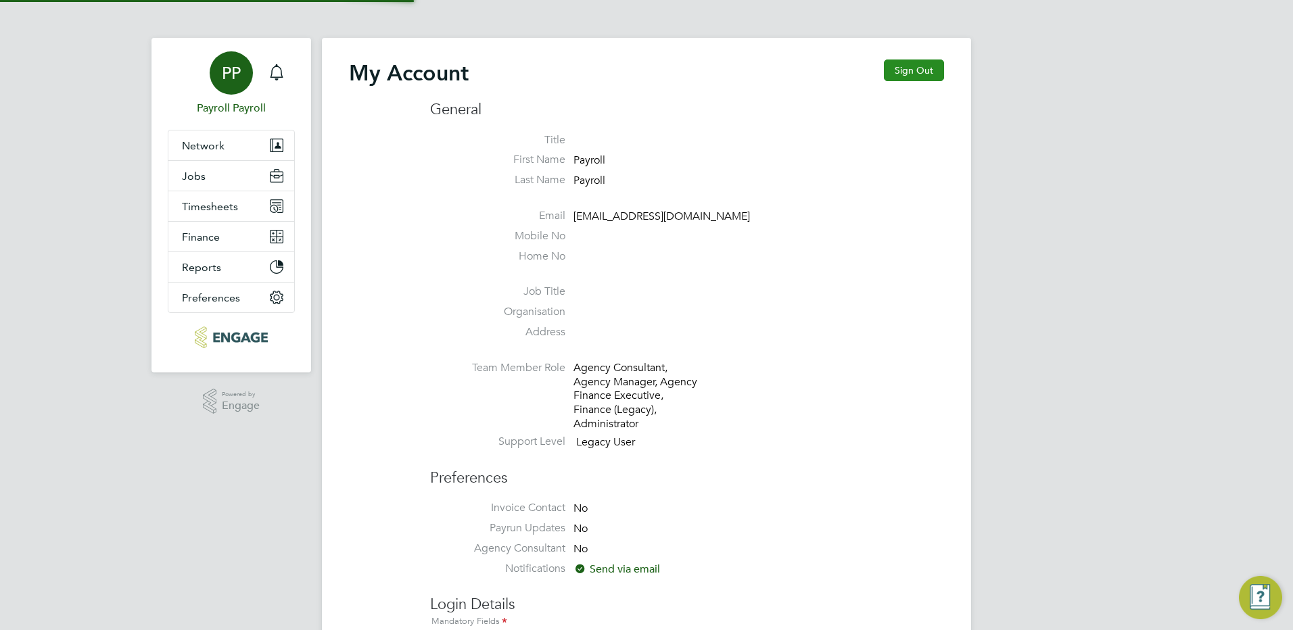
type input "[EMAIL_ADDRESS][DOMAIN_NAME]"
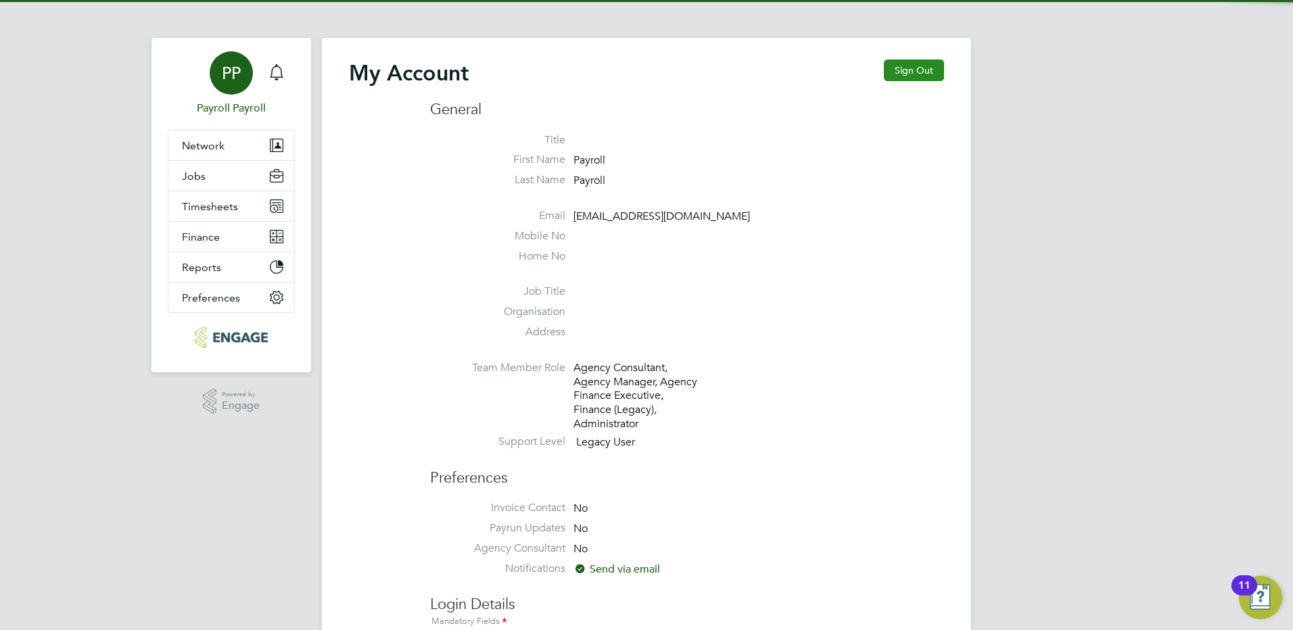
click at [897, 68] on button "Sign Out" at bounding box center [914, 70] width 60 height 22
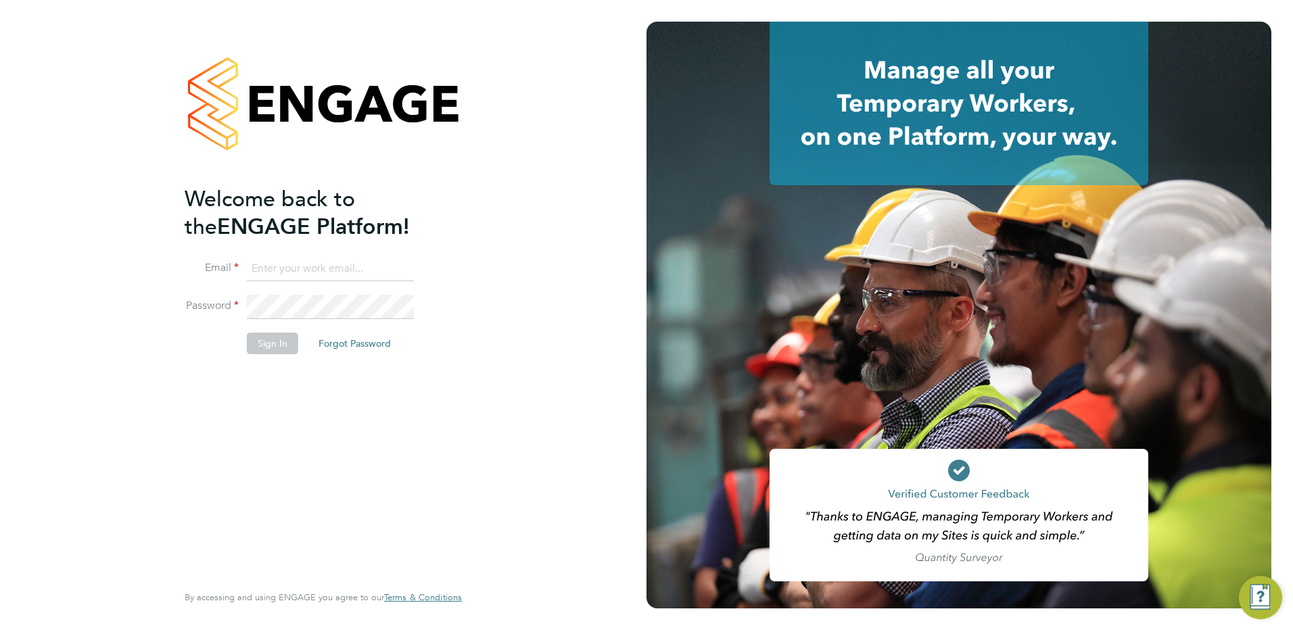
type input "[EMAIL_ADDRESS][DOMAIN_NAME]"
